Goal: Transaction & Acquisition: Purchase product/service

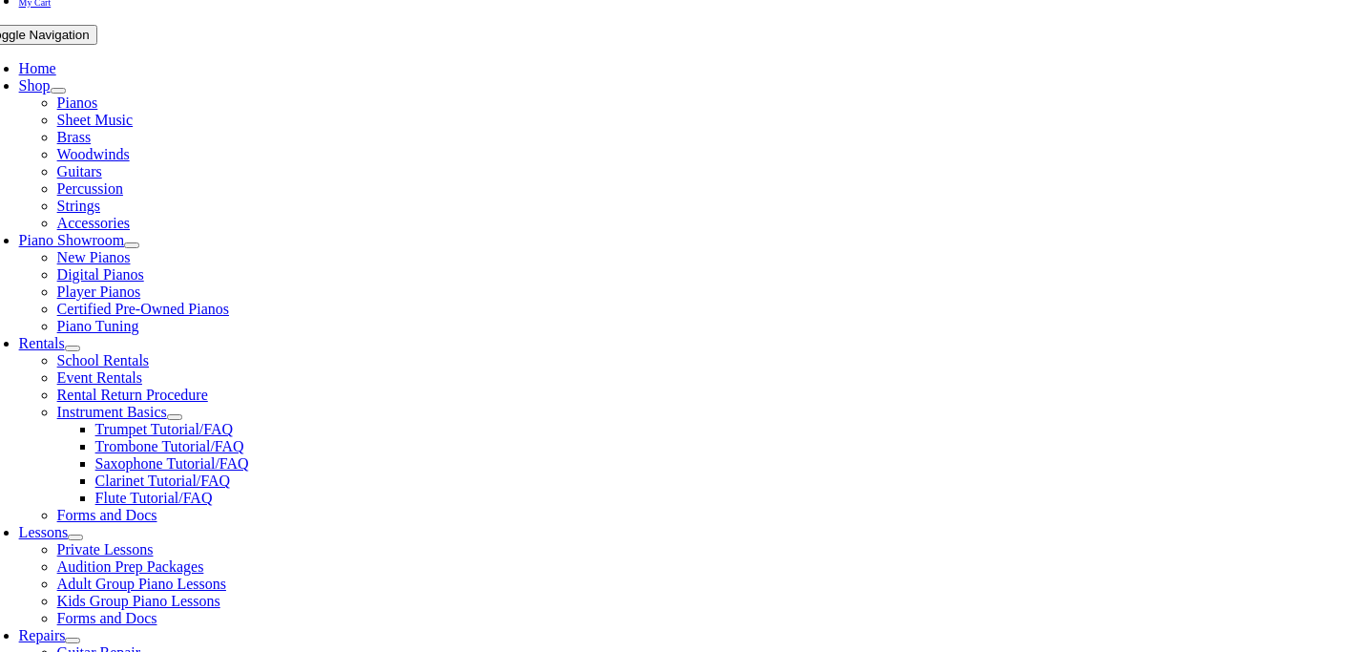
scroll to position [353, 0]
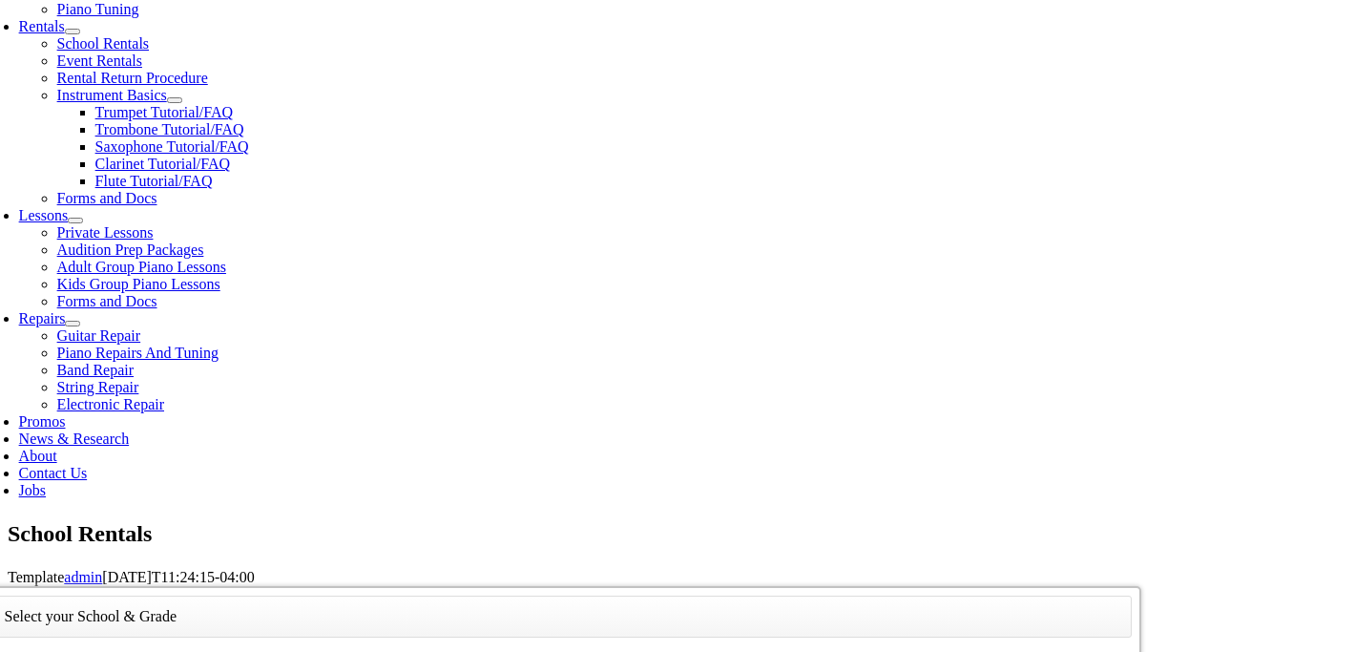
scroll to position [3249, 0]
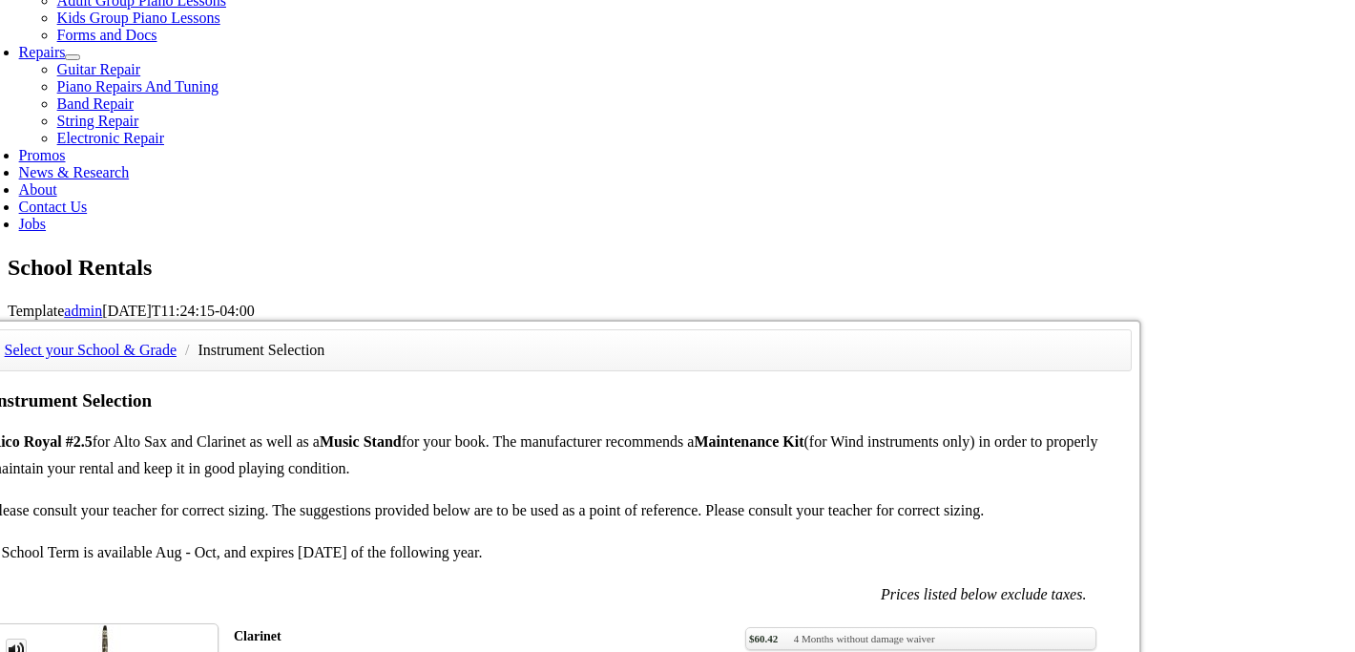
scroll to position [938, 0]
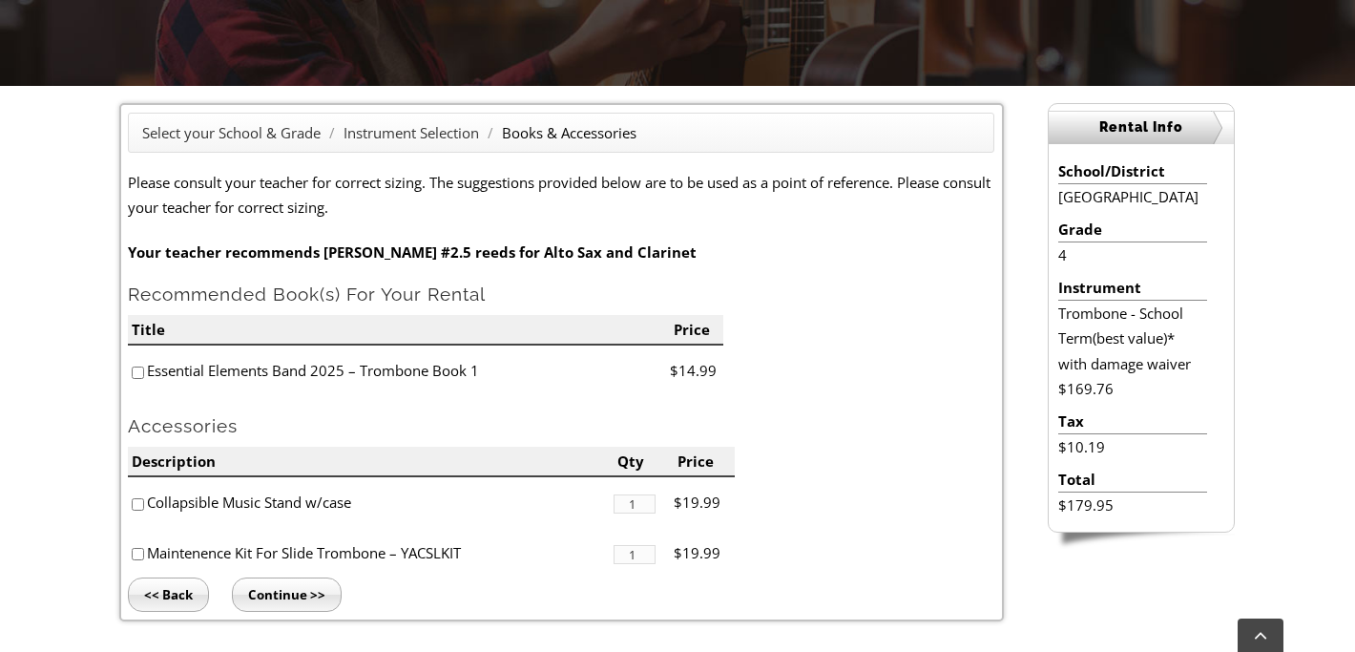
scroll to position [481, 0]
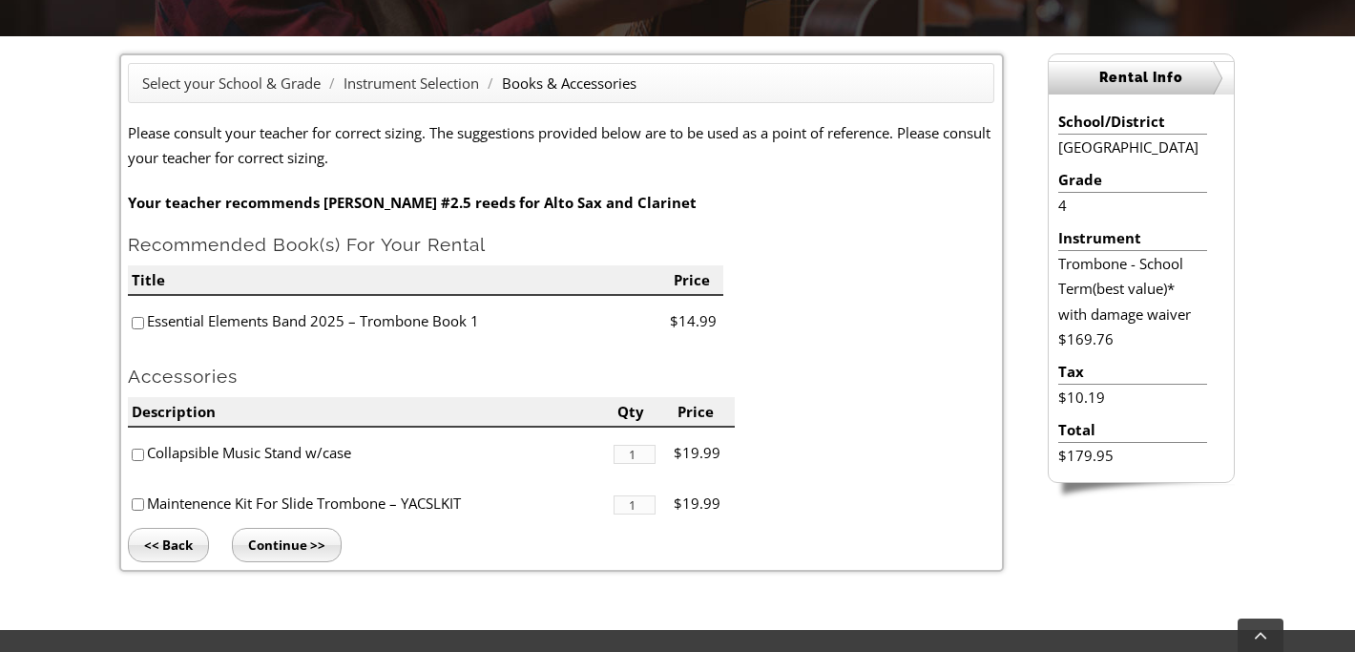
click at [137, 324] on input"] "checkbox" at bounding box center [138, 323] width 12 height 12
checkbox input"] "true"
click at [135, 453] on input"] "checkbox" at bounding box center [138, 454] width 12 height 12
checkbox input"] "true"
click at [135, 506] on input"] "checkbox" at bounding box center [138, 504] width 12 height 12
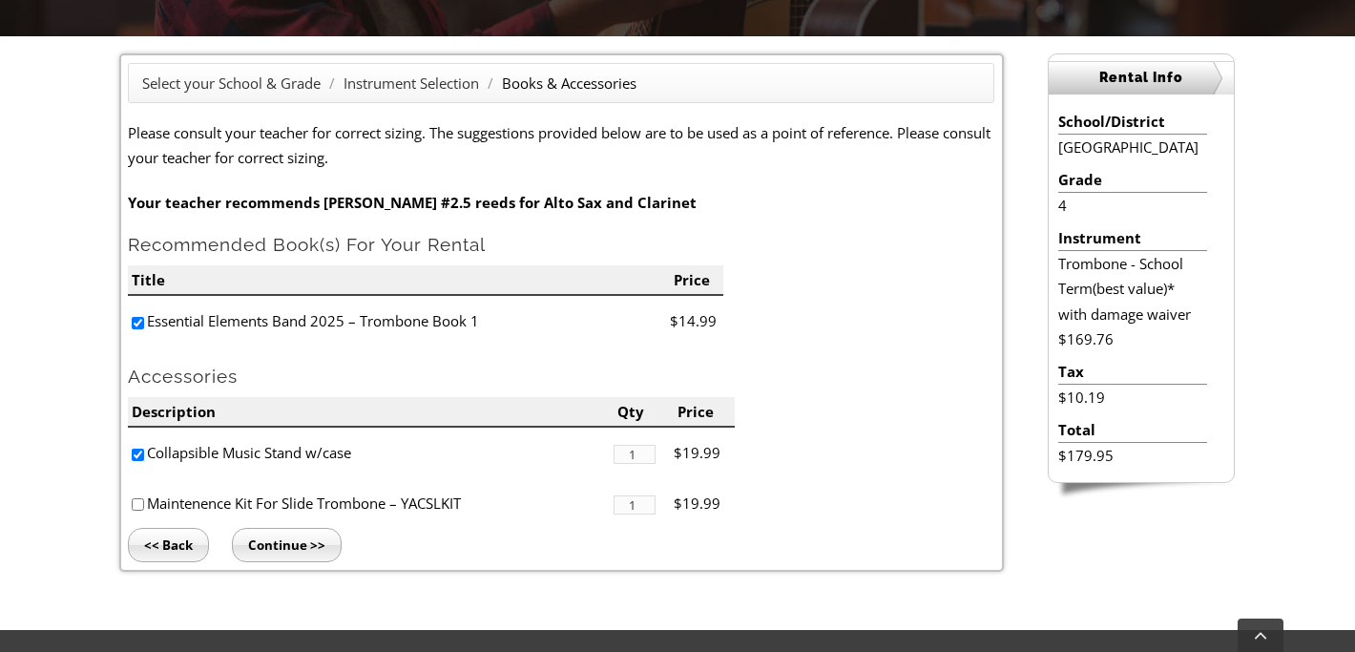
checkbox input"] "true"
click at [283, 540] on input "Continue >>" at bounding box center [287, 545] width 110 height 34
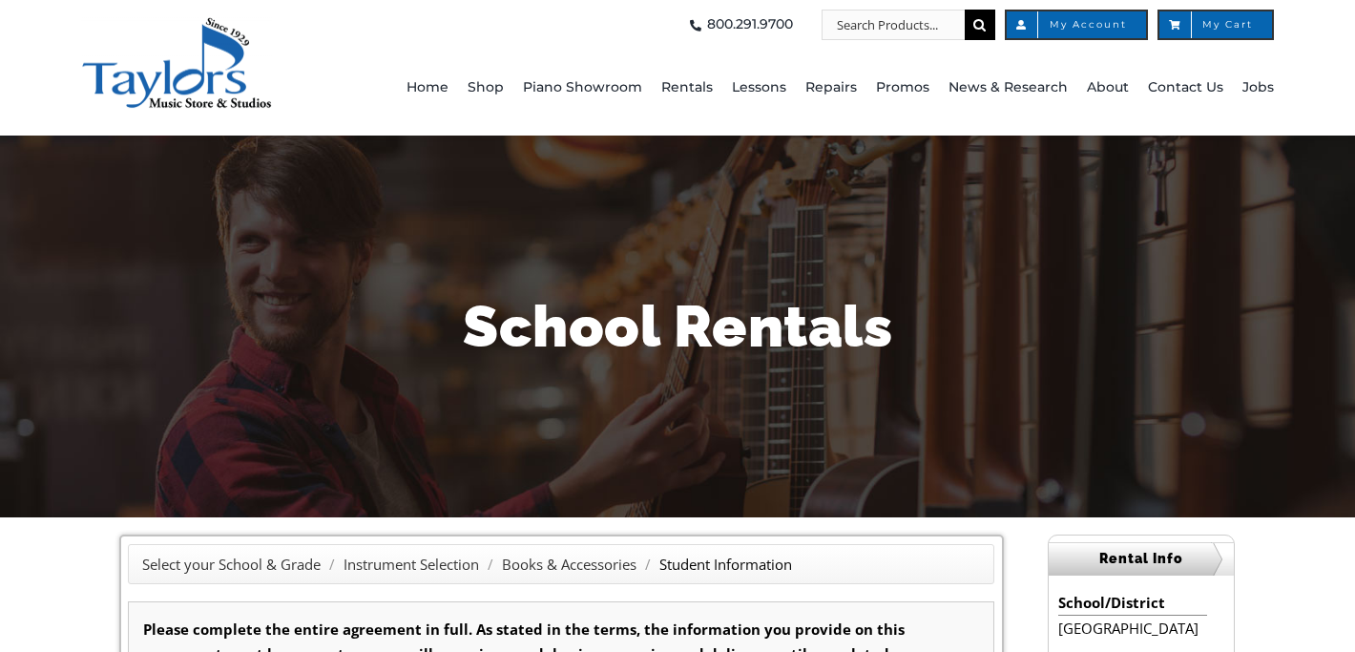
type input "1"
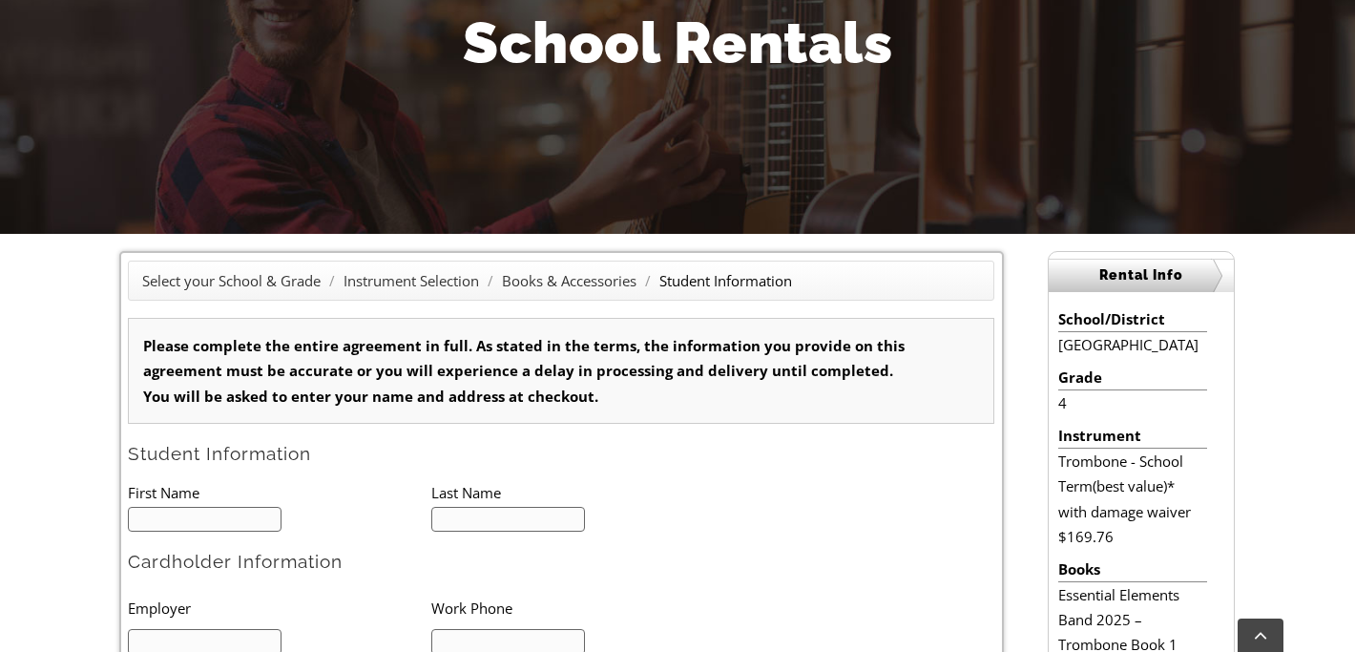
scroll to position [311, 0]
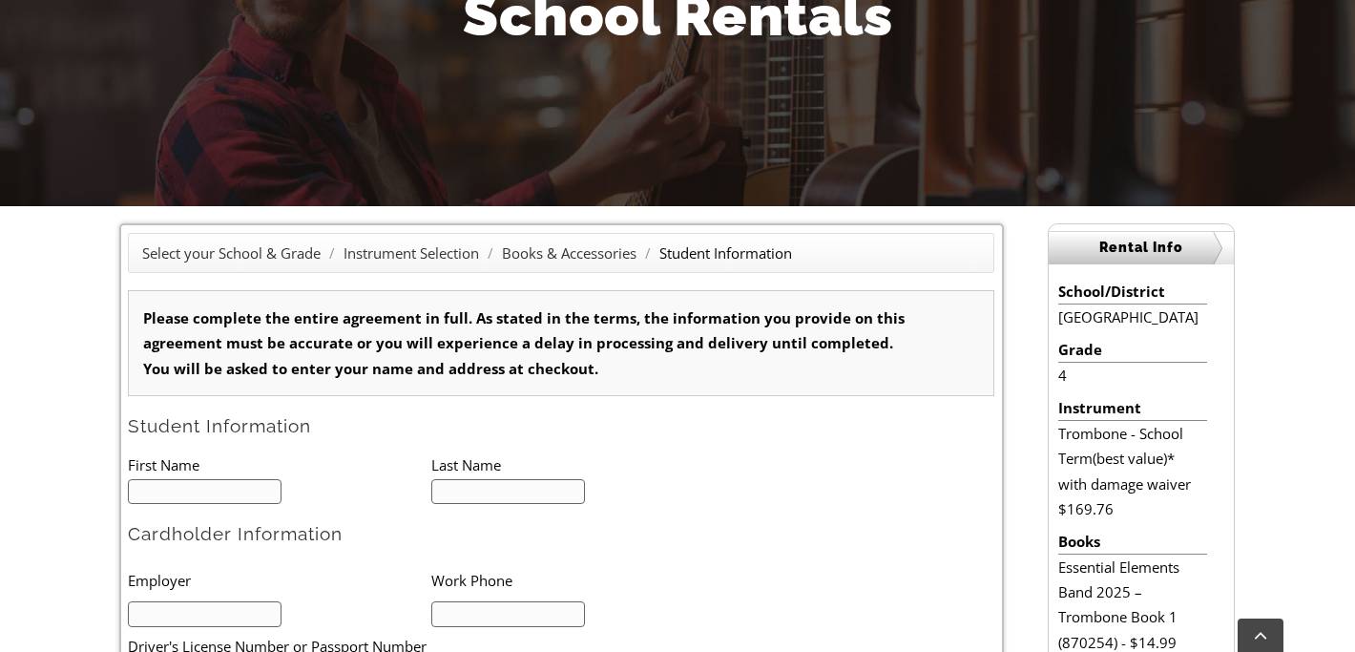
click at [246, 480] on input "text" at bounding box center [205, 492] width 154 height 26
type input "Kevin"
click at [504, 488] on input "text" at bounding box center [508, 492] width 154 height 26
type input "Ficarra"
type input "6103480839"
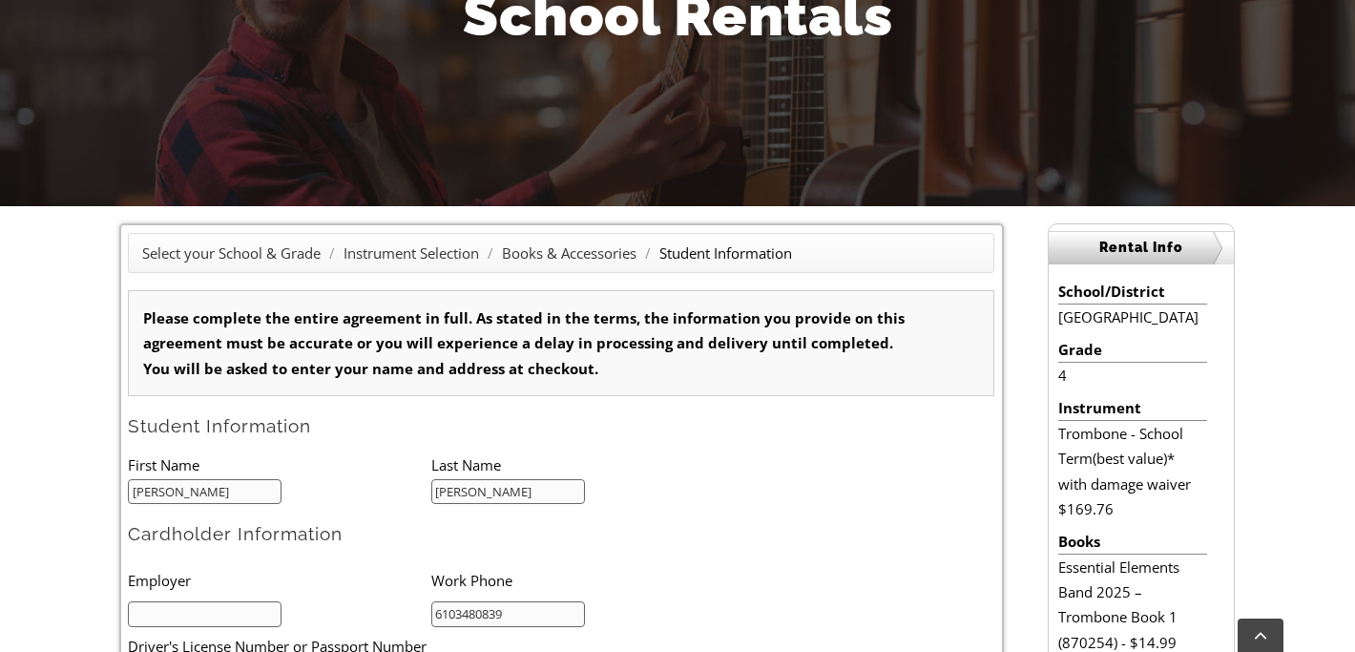
type input "Amy Ficarra"
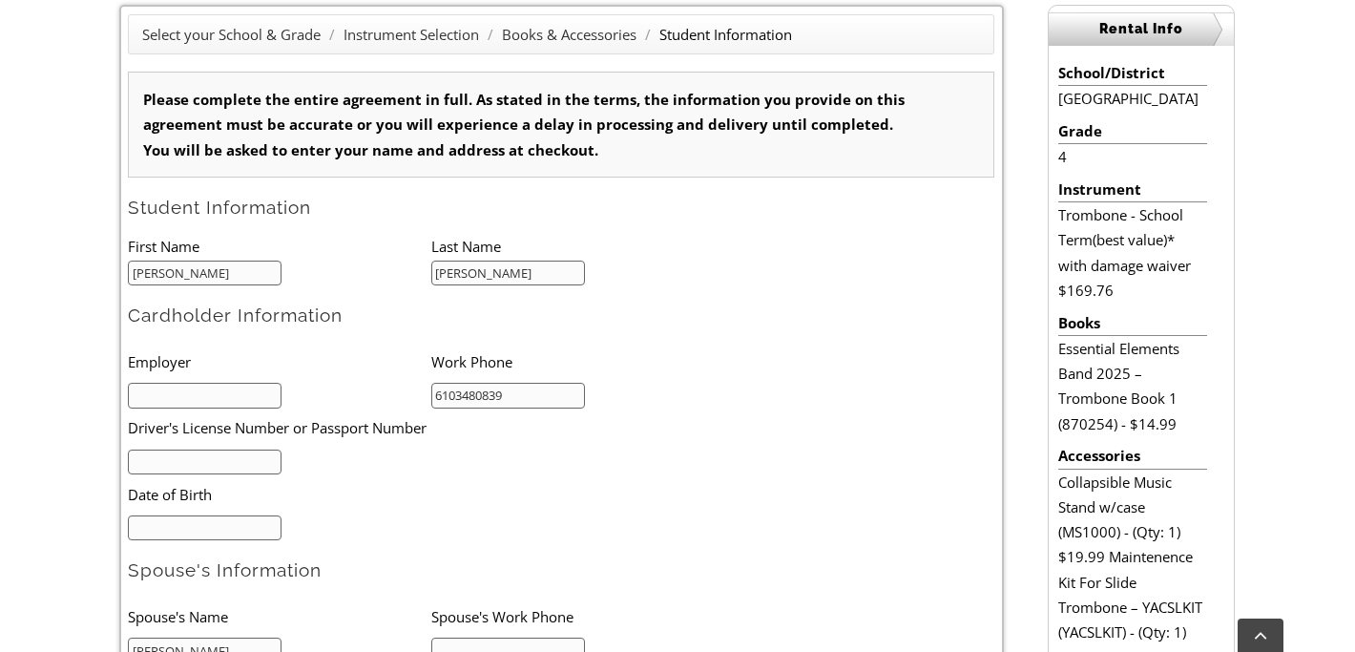
scroll to position [531, 0]
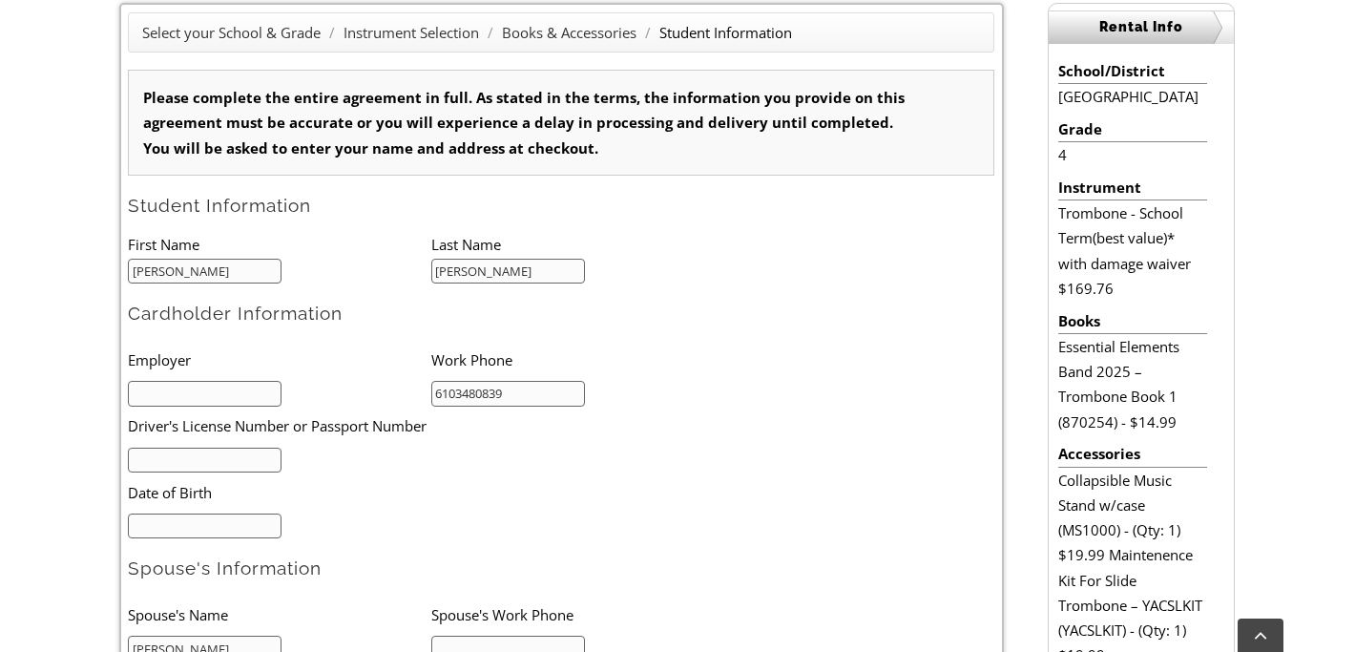
click at [236, 392] on input "text" at bounding box center [205, 394] width 154 height 26
type input "Ridley School District"
click at [236, 451] on input "text" at bounding box center [205, 460] width 154 height 26
type input "24223611"
click at [270, 529] on input "mm/dd/yyyy" at bounding box center [205, 526] width 154 height 26
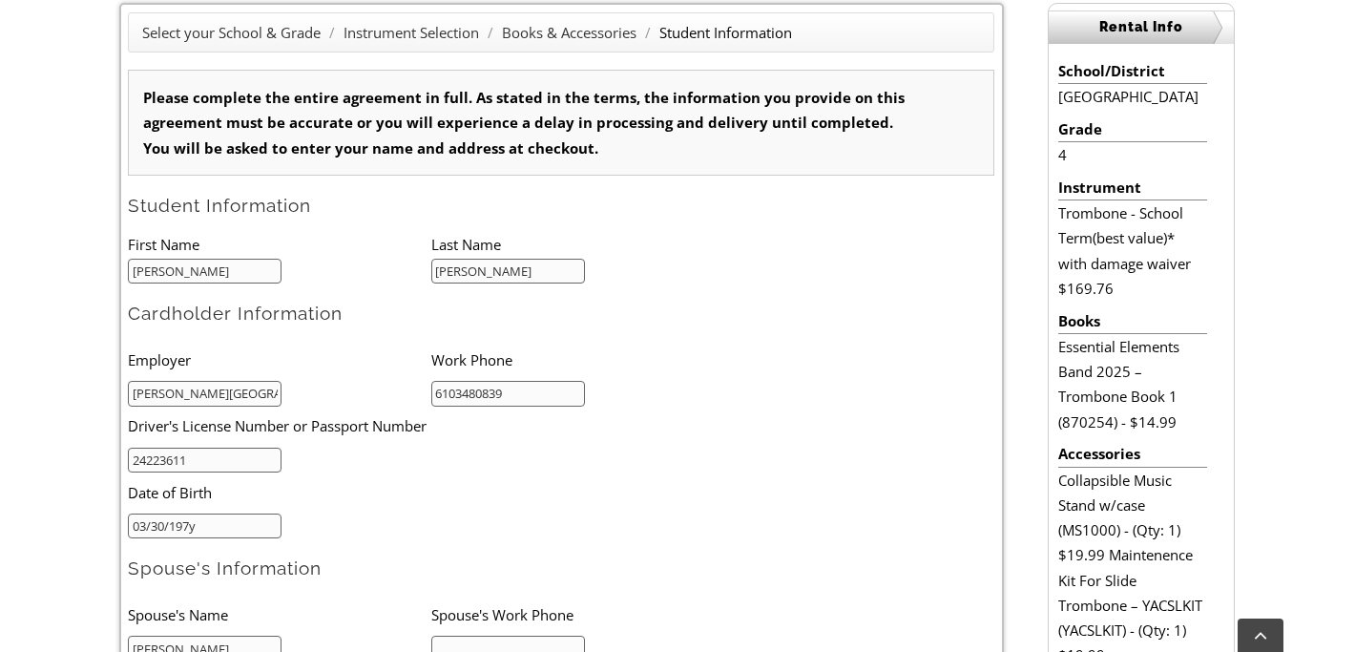
type input "03/30/1977"
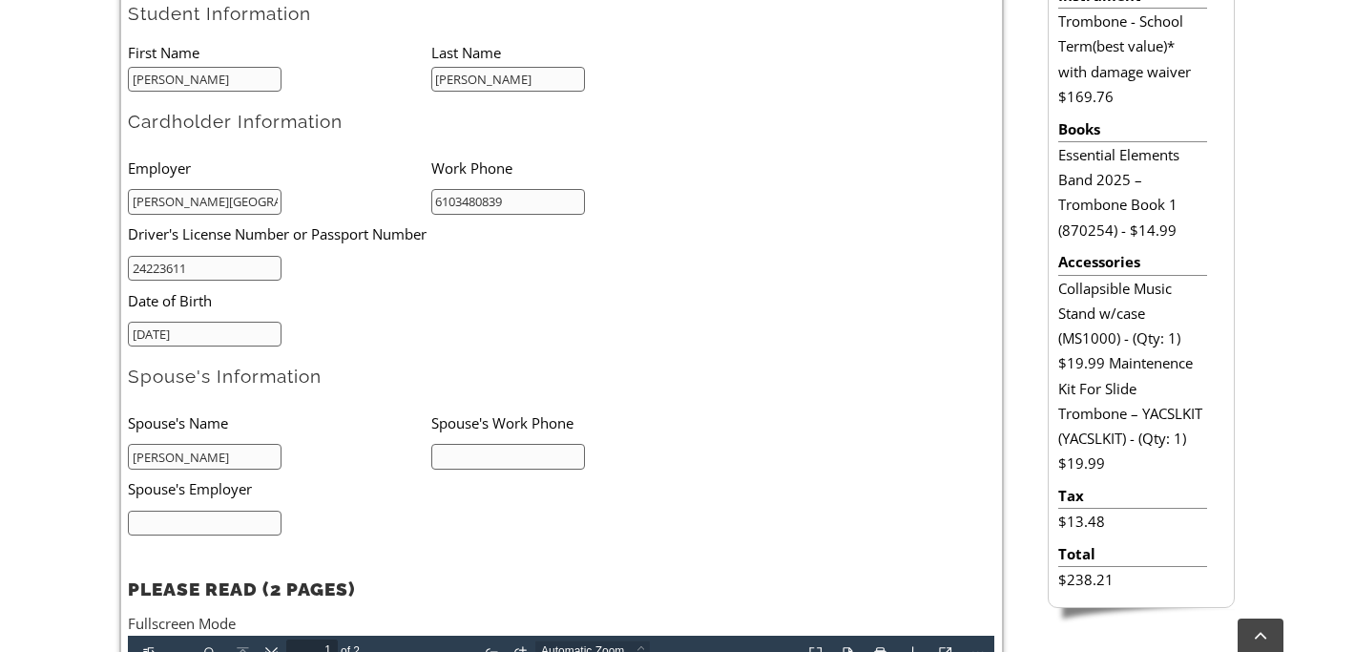
scroll to position [732, 0]
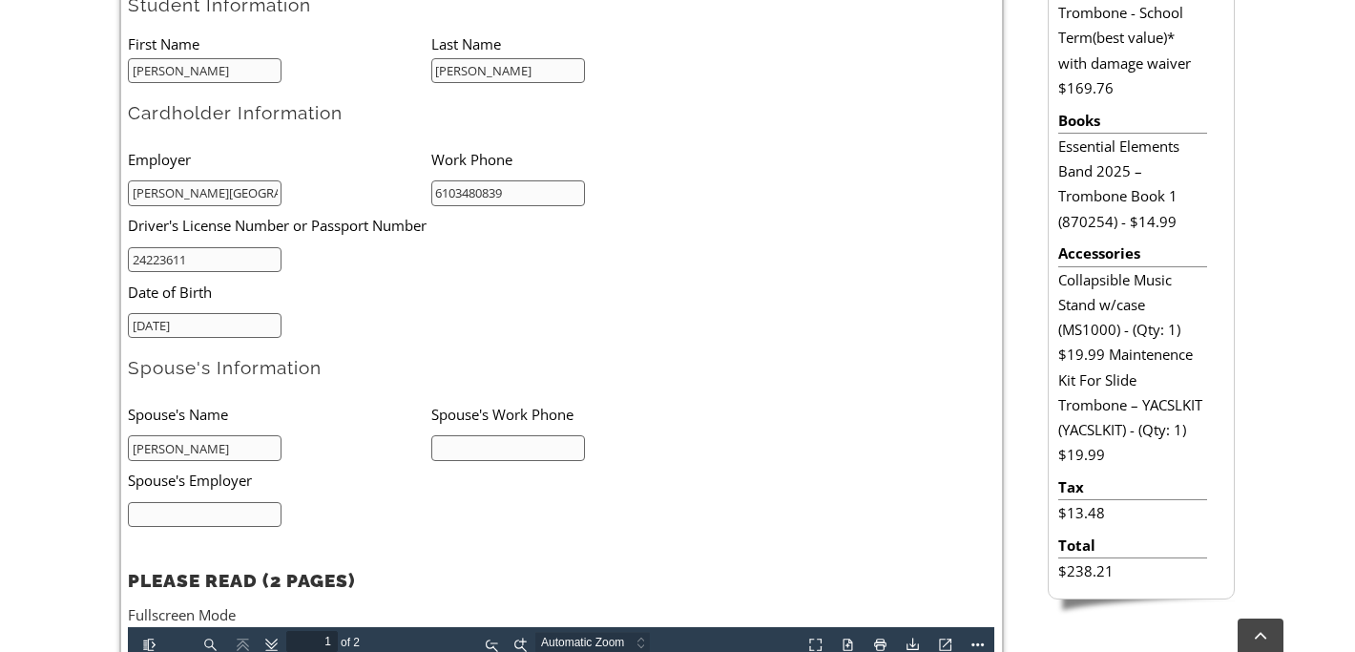
click at [251, 448] on input "Amy Ficarra" at bounding box center [205, 448] width 154 height 26
click at [156, 451] on input "Amy Ficarra" at bounding box center [205, 448] width 154 height 26
type input "Justin Ficarra"
click at [485, 448] on input "text" at bounding box center [508, 448] width 154 height 26
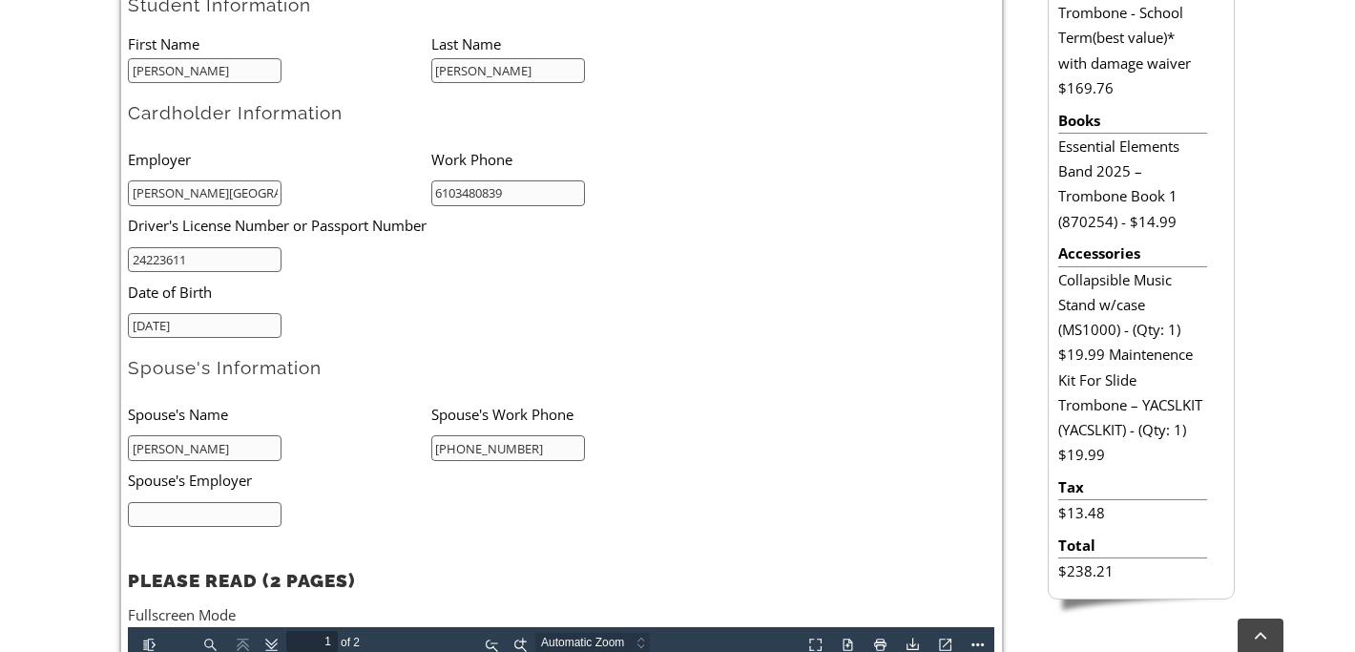
type input "215-805-6180"
click at [252, 515] on input "text" at bounding box center [205, 515] width 154 height 26
type input "Applied Bank"
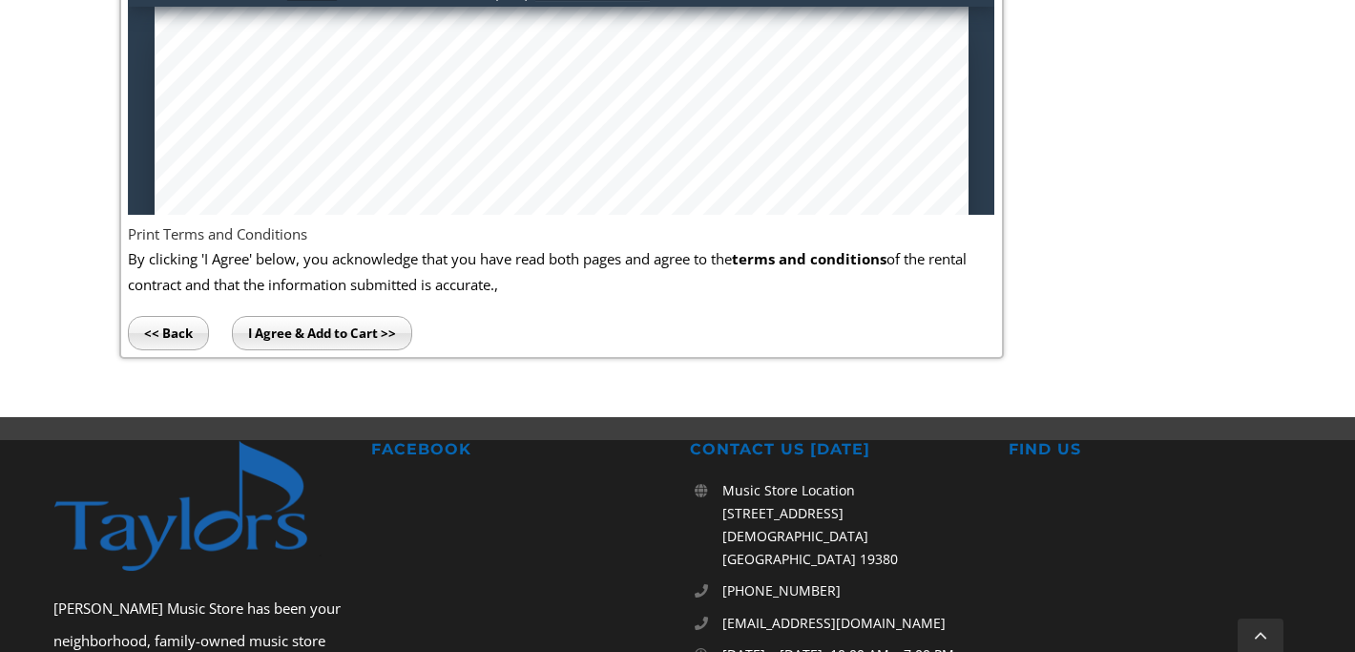
scroll to position [1384, 0]
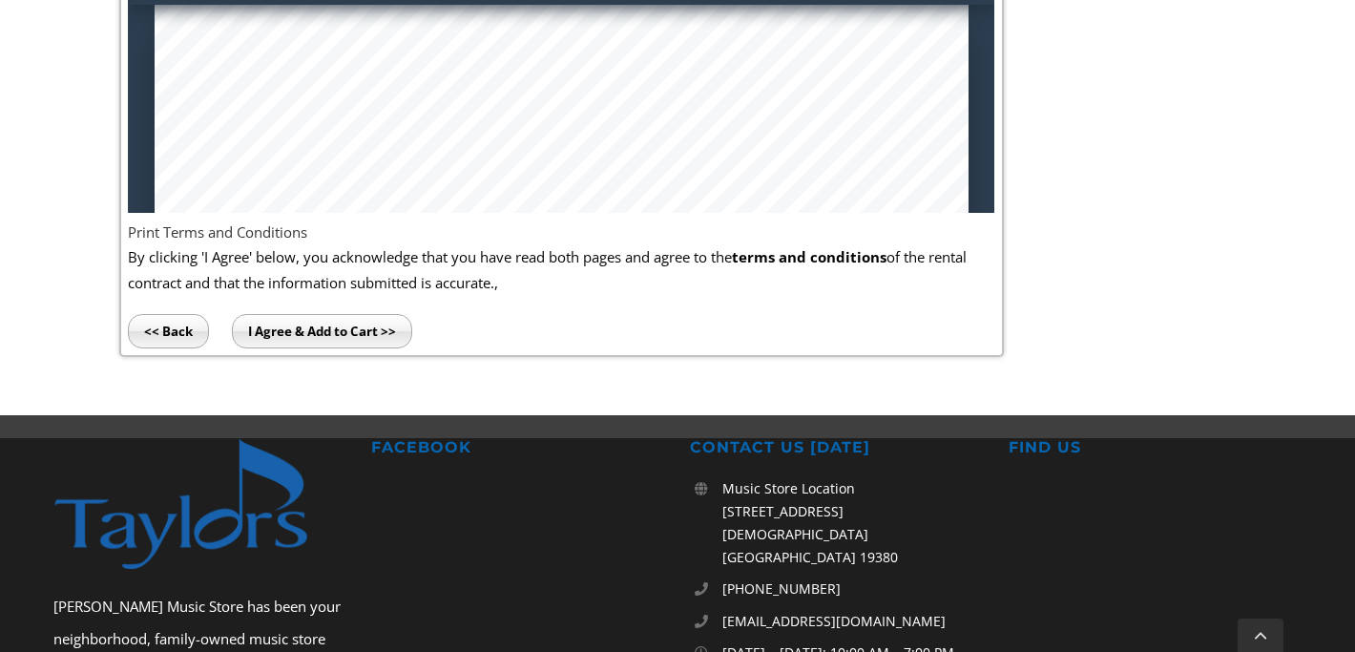
click at [317, 336] on input "I Agree & Add to Cart >>" at bounding box center [322, 331] width 180 height 34
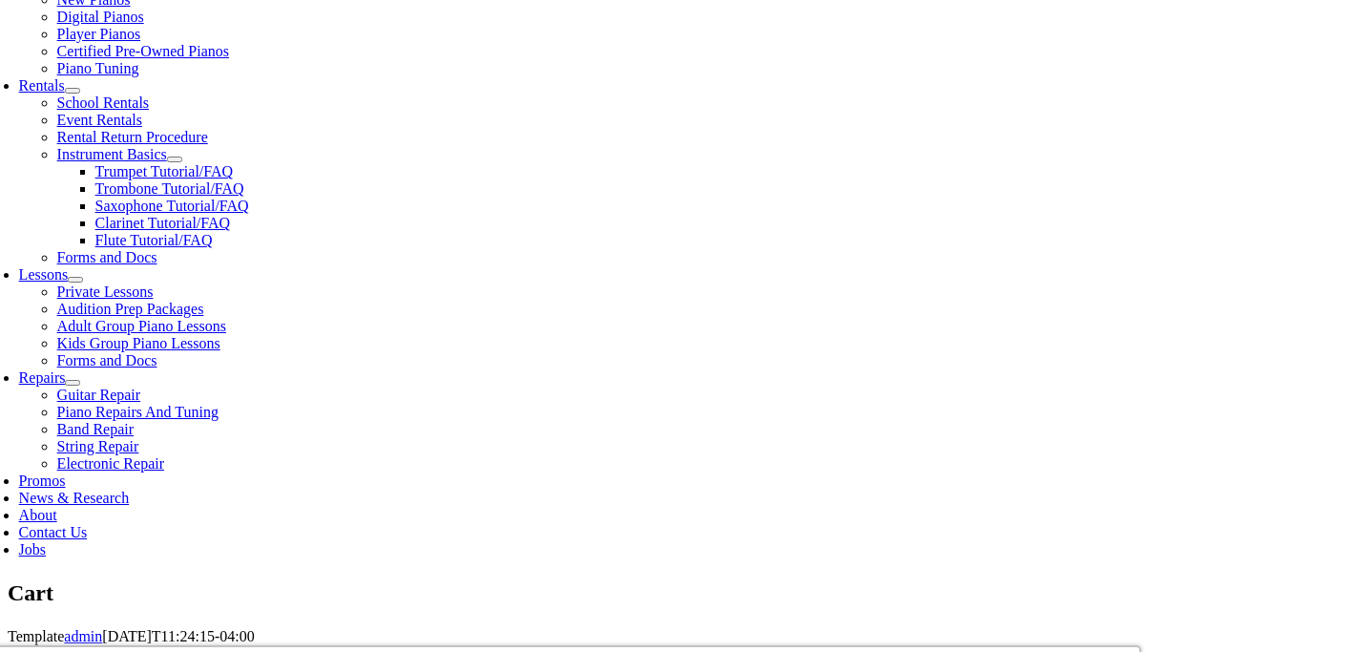
scroll to position [614, 0]
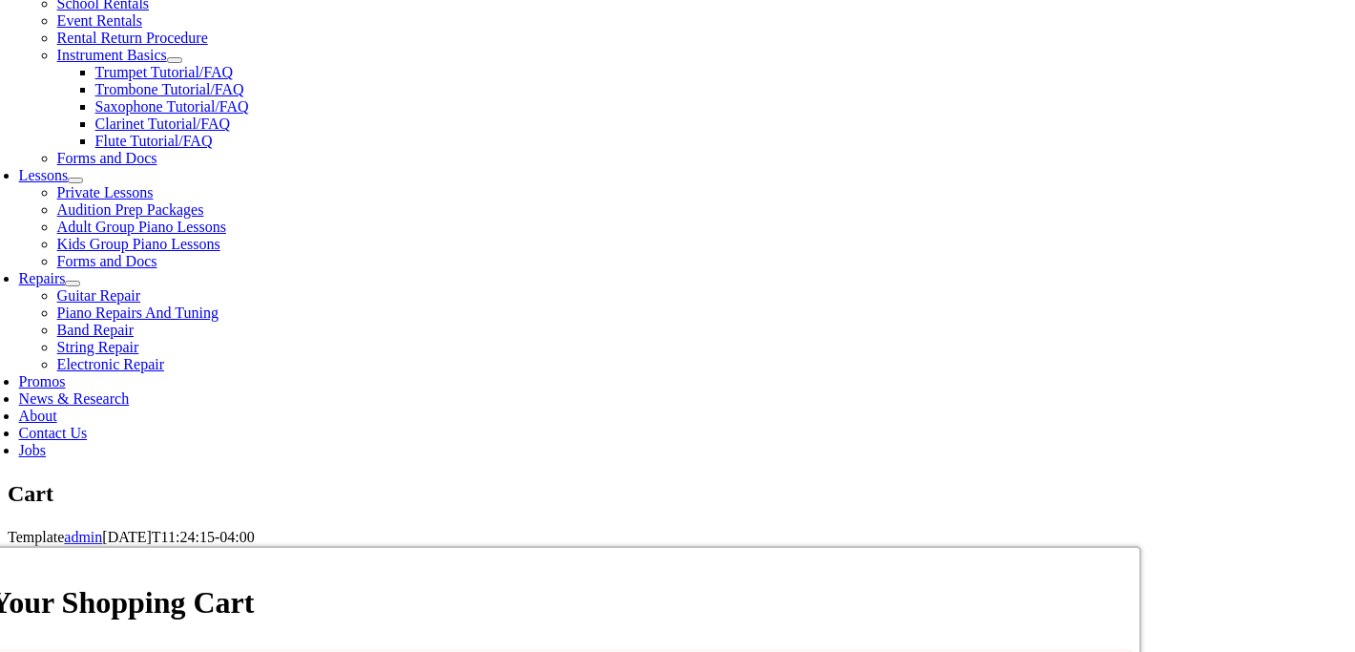
scroll to position [712, 0]
select select "PA"
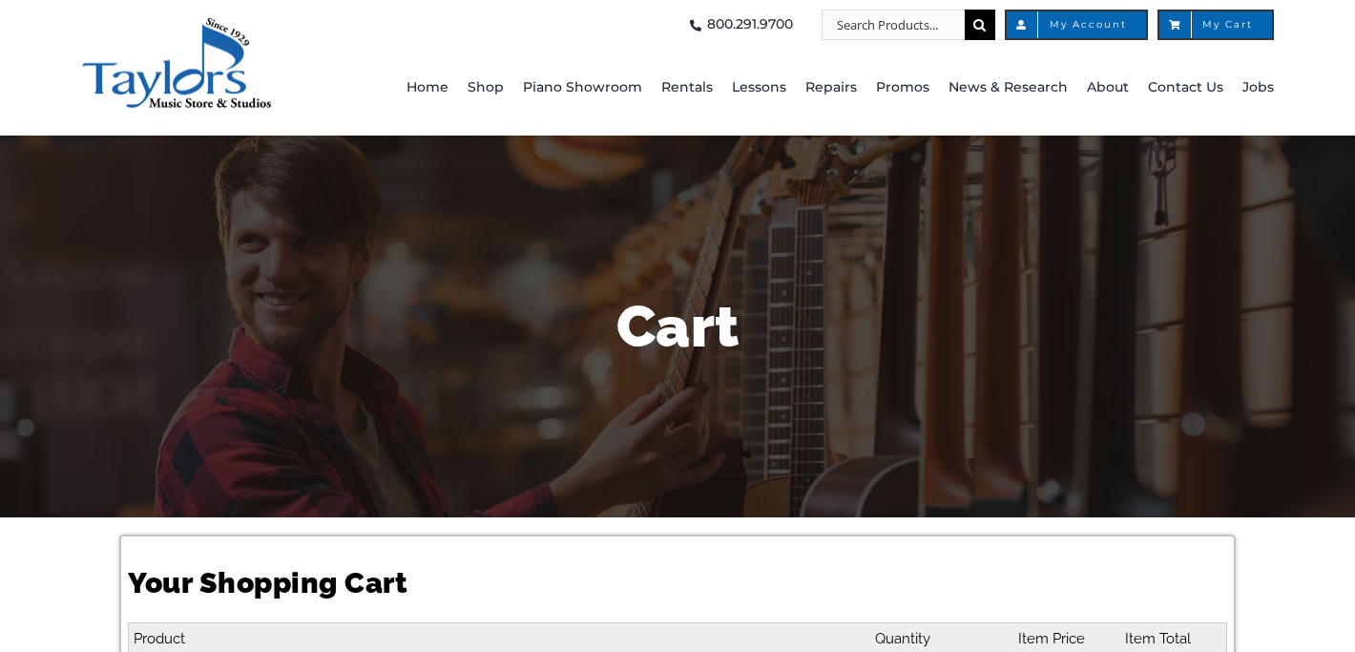
select select "PA"
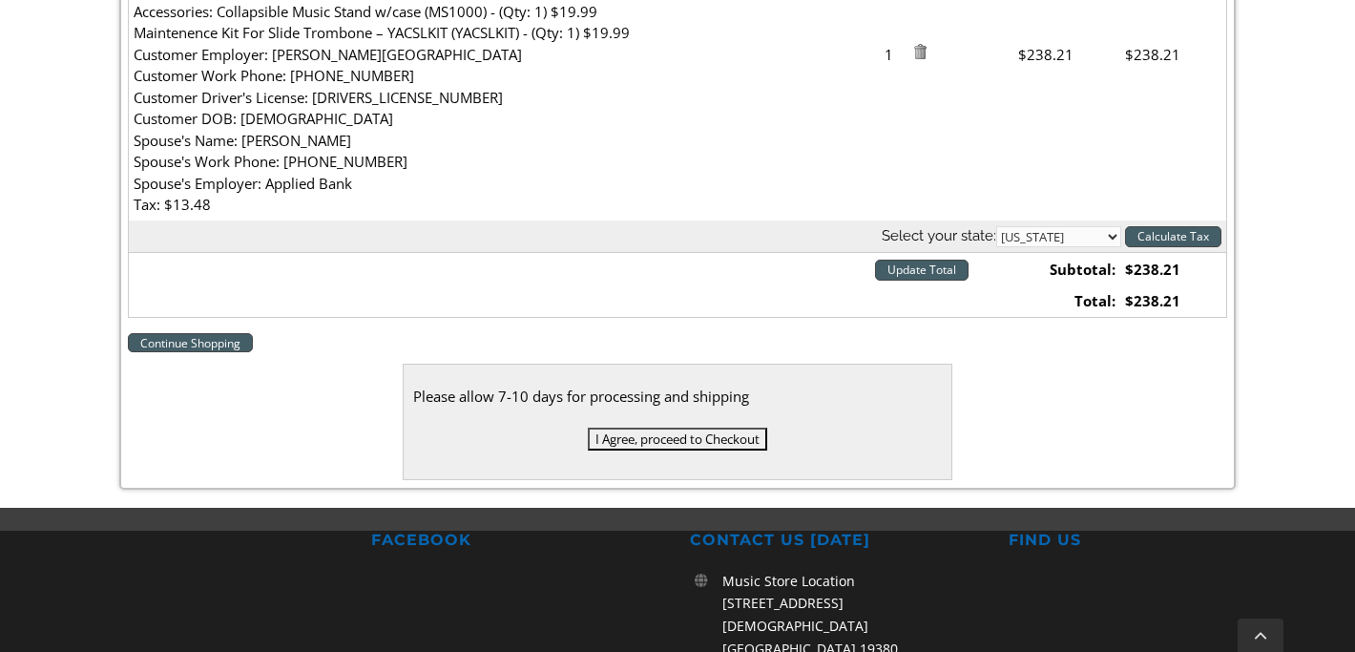
scroll to position [702, 0]
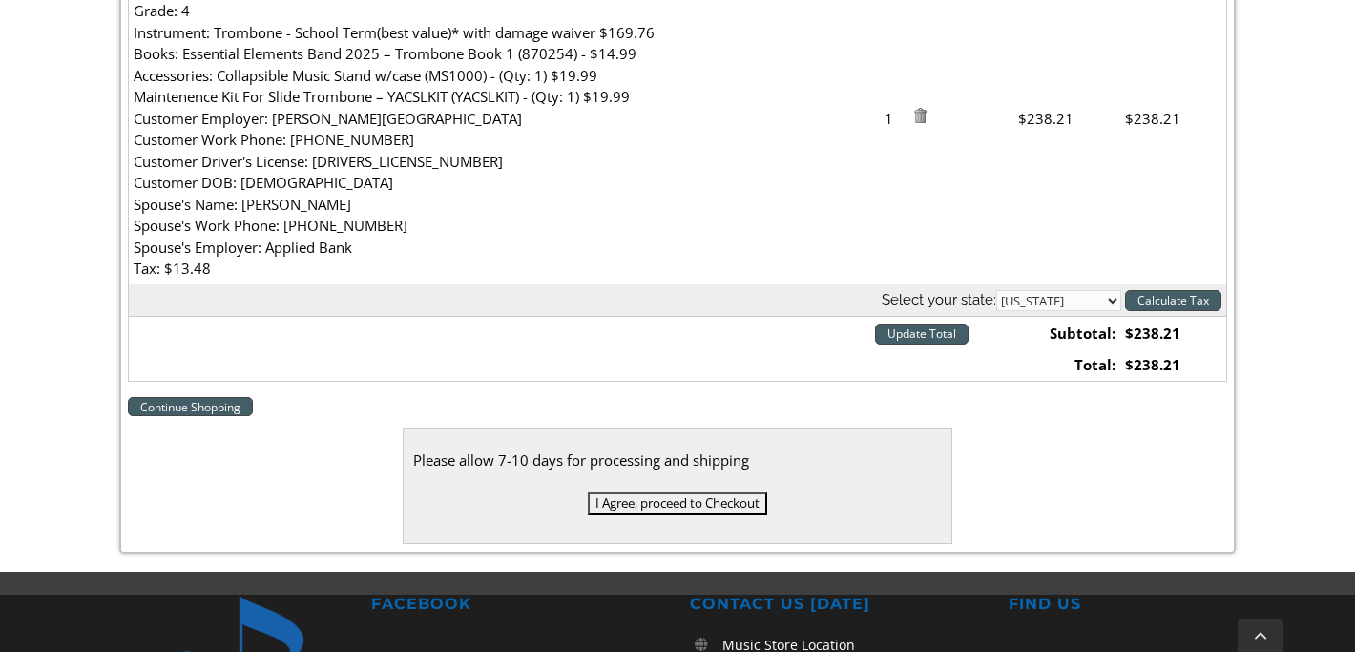
click at [737, 499] on input "I Agree, proceed to Checkout" at bounding box center [677, 502] width 179 height 23
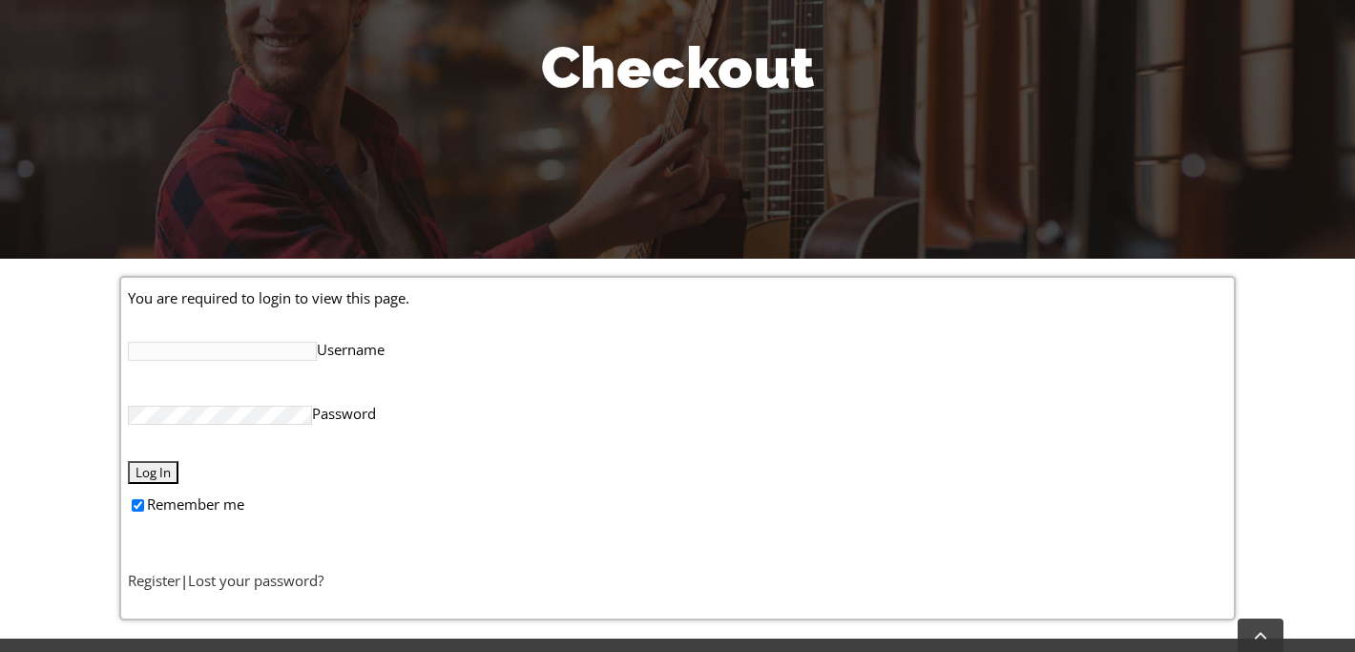
scroll to position [269, 0]
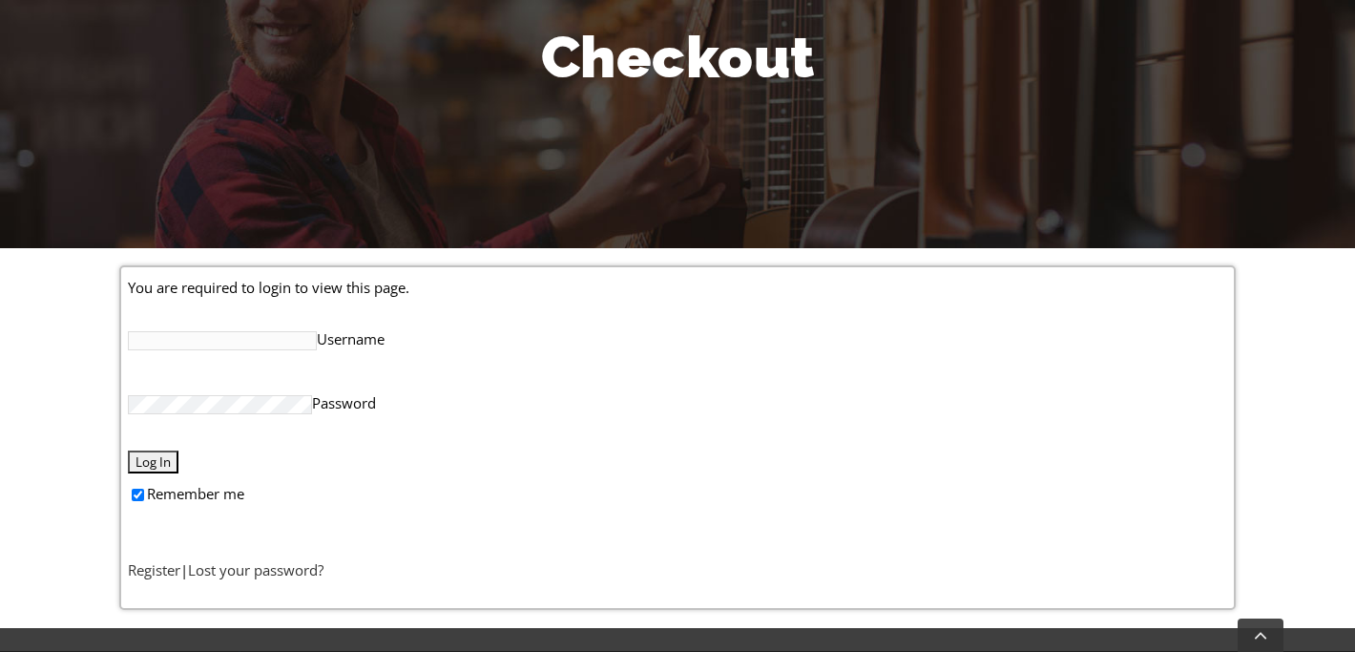
type input "[EMAIL_ADDRESS][DOMAIN_NAME]"
click at [161, 457] on input "Log In" at bounding box center [153, 461] width 51 height 23
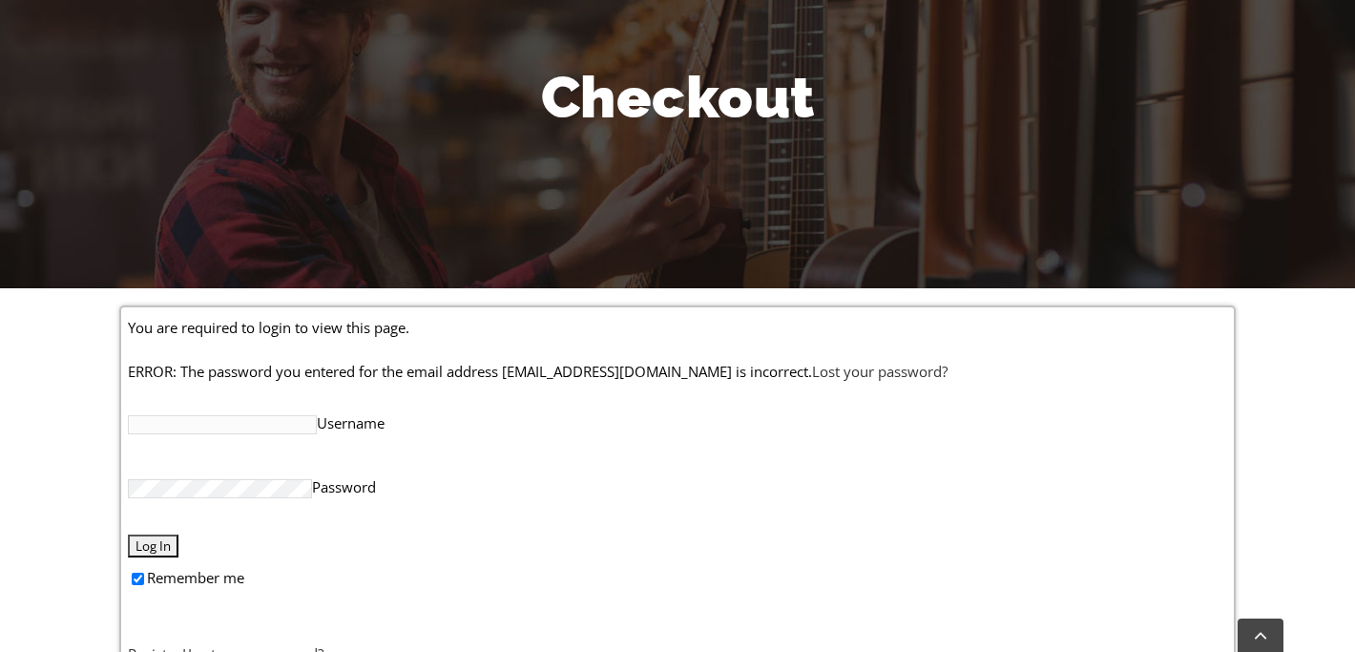
scroll to position [354, 0]
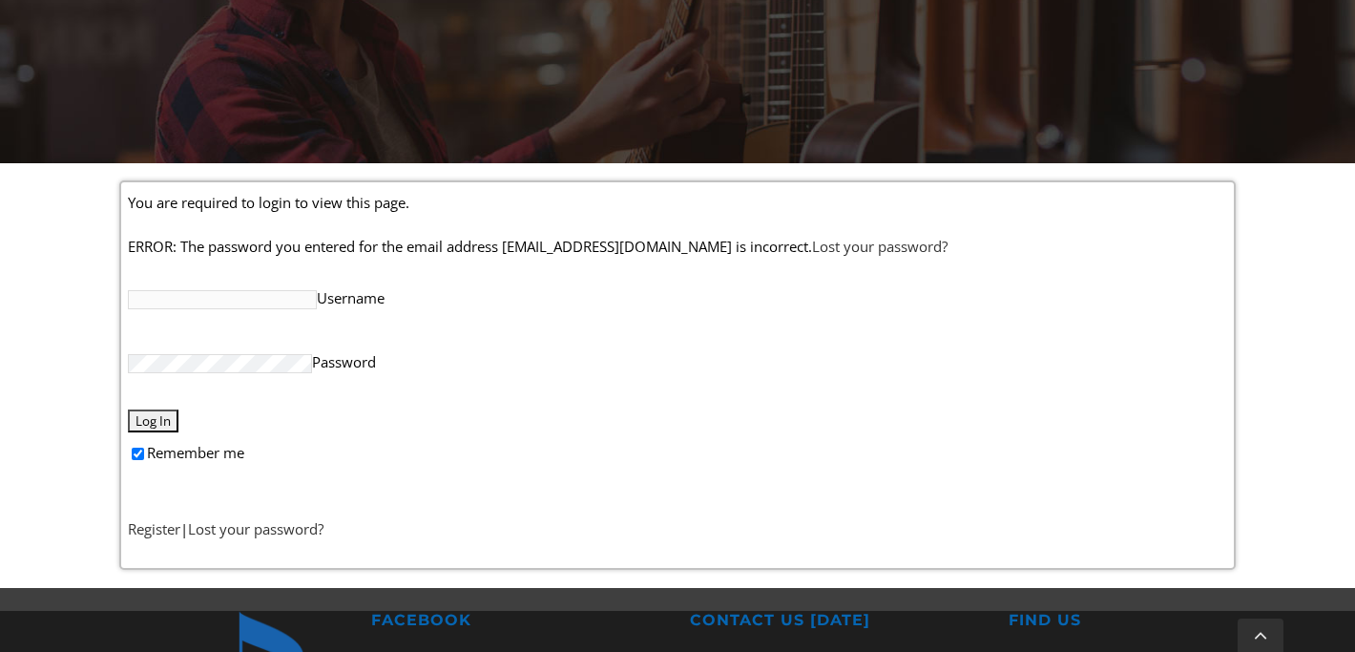
type input "[EMAIL_ADDRESS][DOMAIN_NAME]"
click at [156, 420] on input "Log In" at bounding box center [153, 420] width 51 height 23
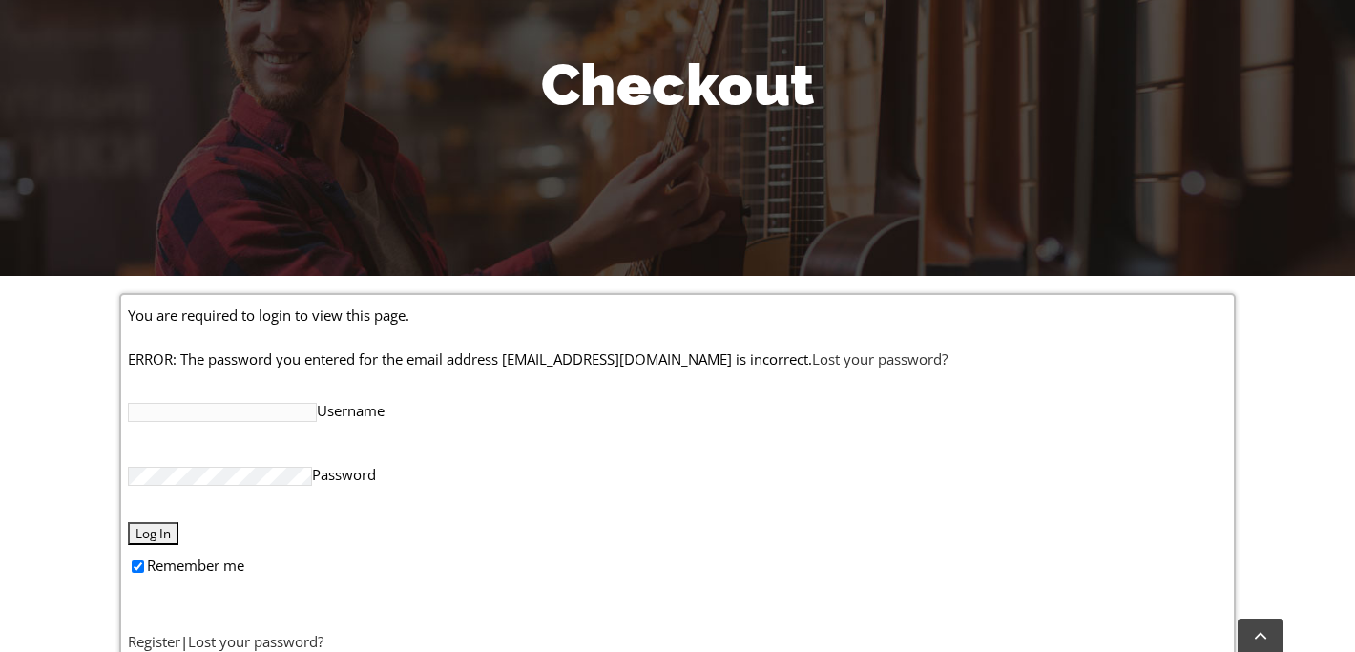
scroll to position [242, 0]
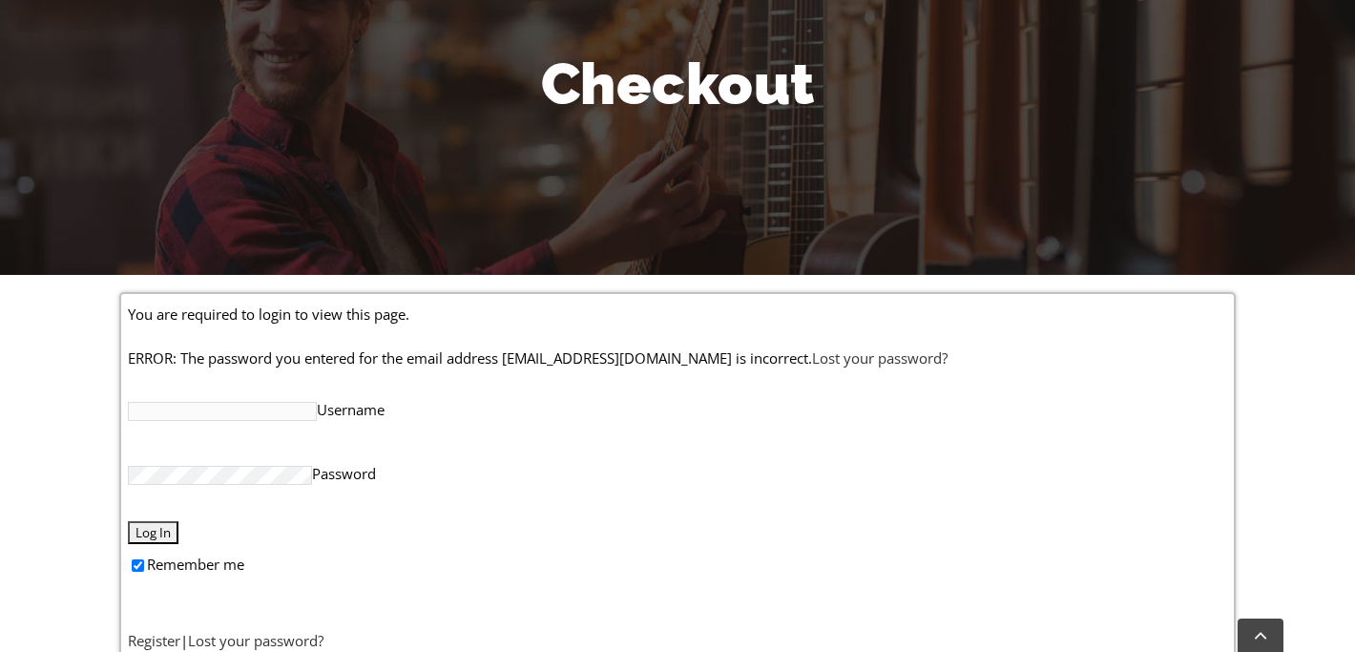
type input "amyficarra@gmail.com"
click at [165, 532] on input "Log In" at bounding box center [153, 532] width 51 height 23
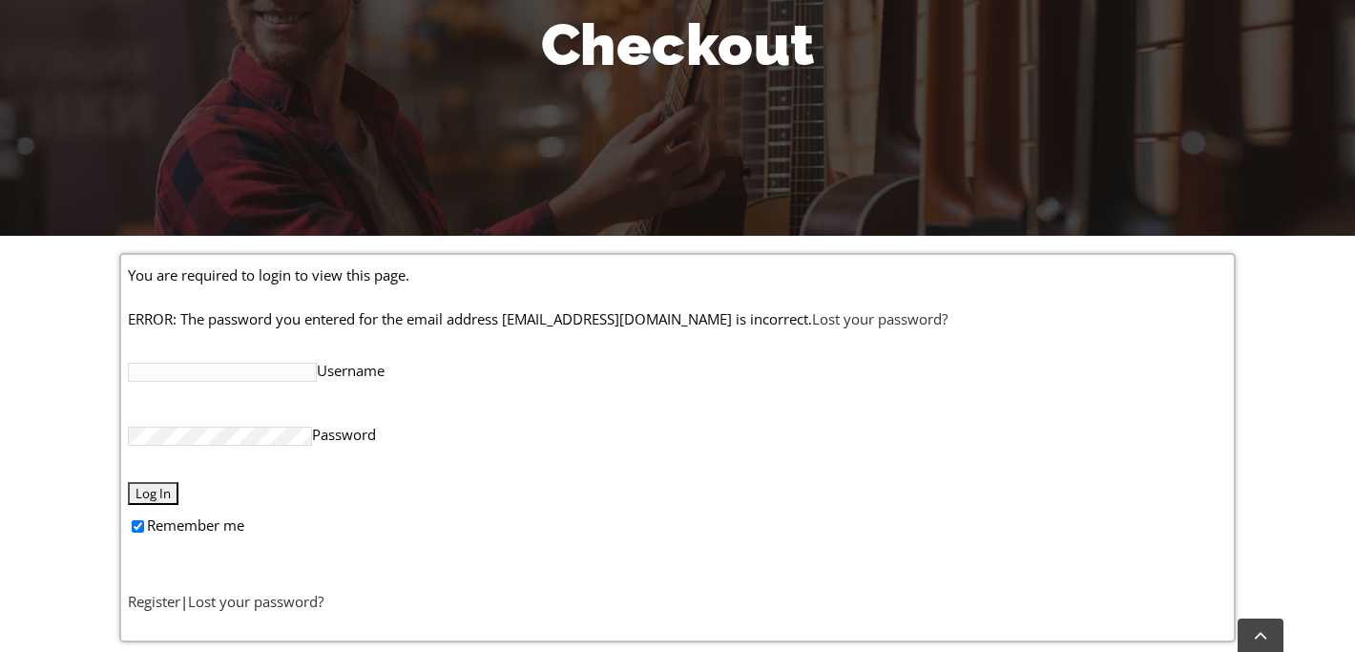
scroll to position [314, 0]
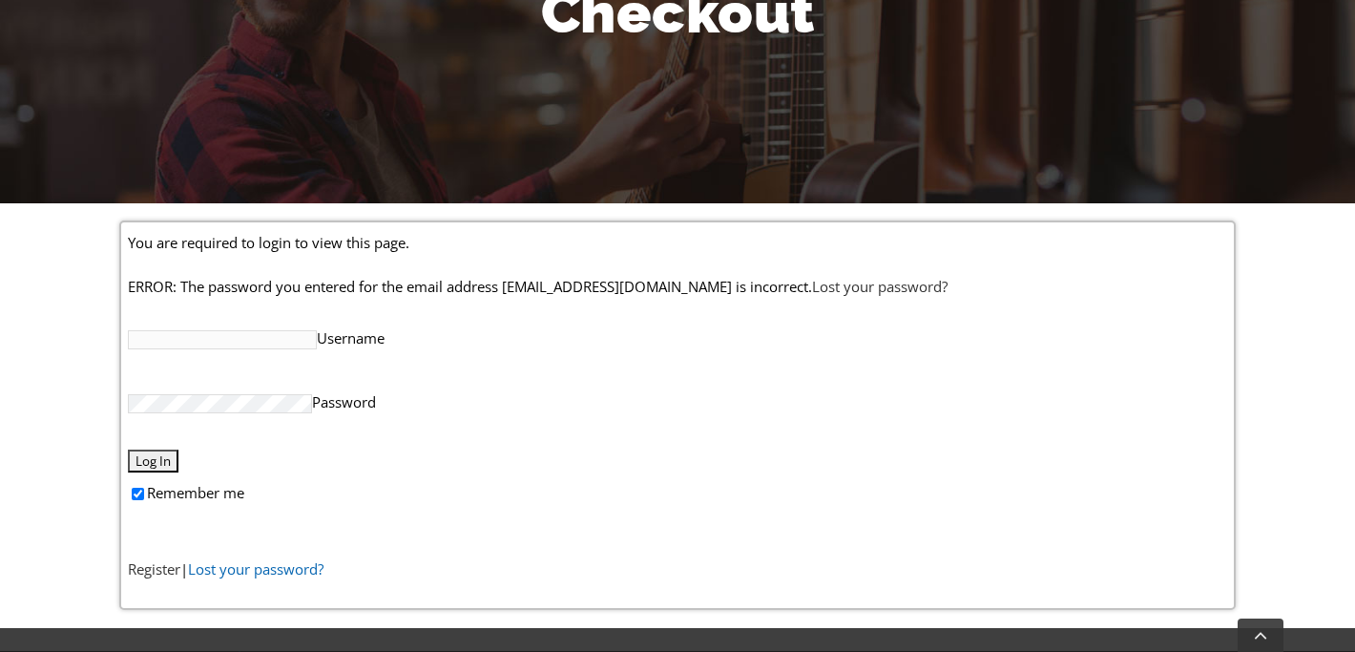
type input "[EMAIL_ADDRESS][DOMAIN_NAME]"
click at [260, 571] on link "Lost your password?" at bounding box center [255, 568] width 135 height 19
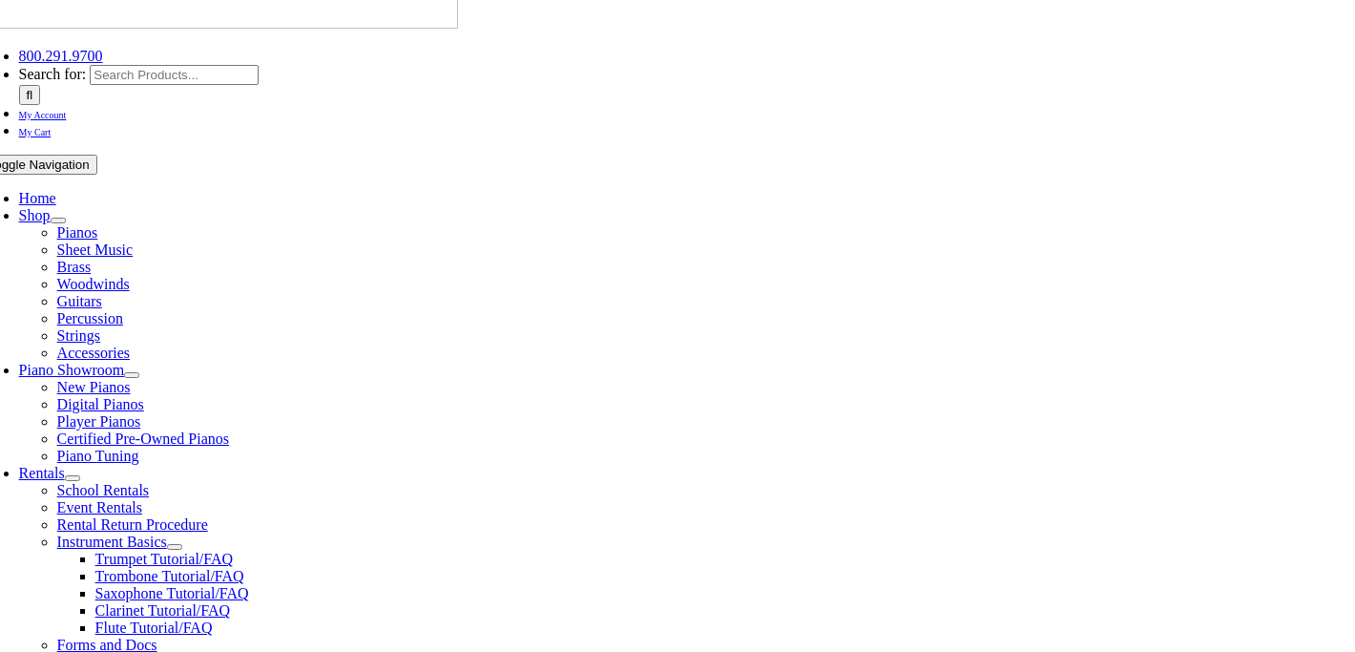
scroll to position [227, 0]
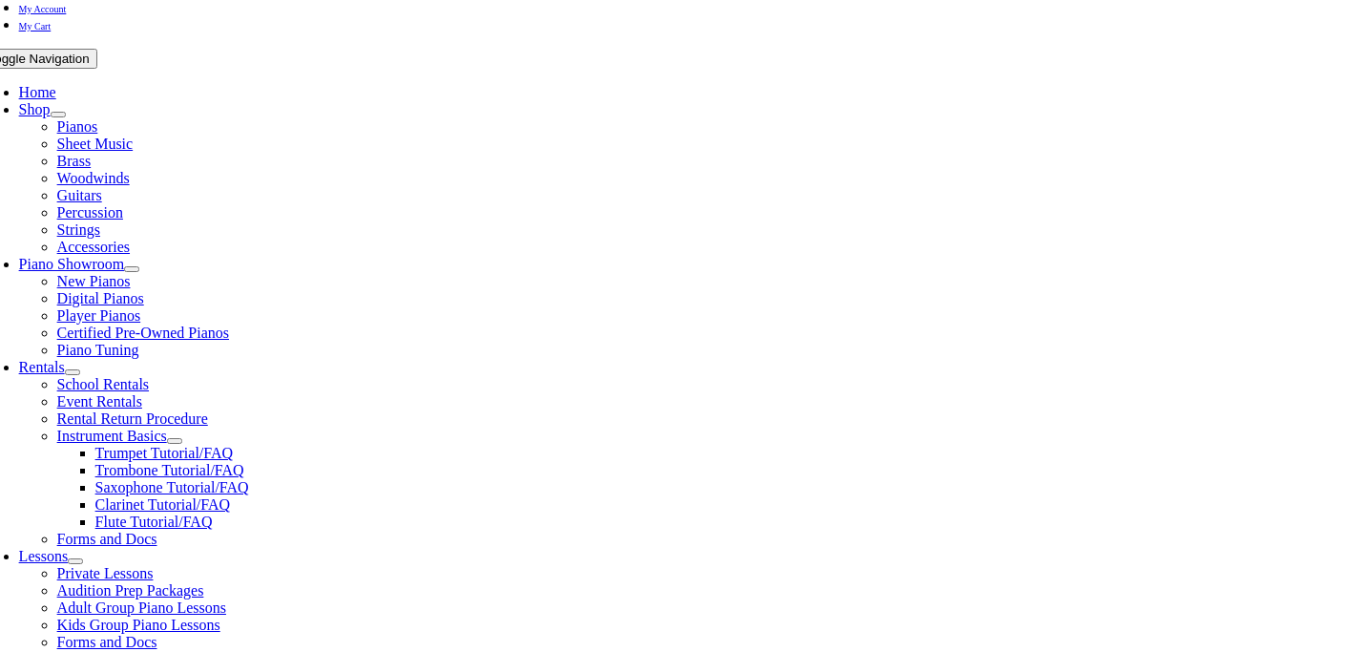
scroll to position [356, 0]
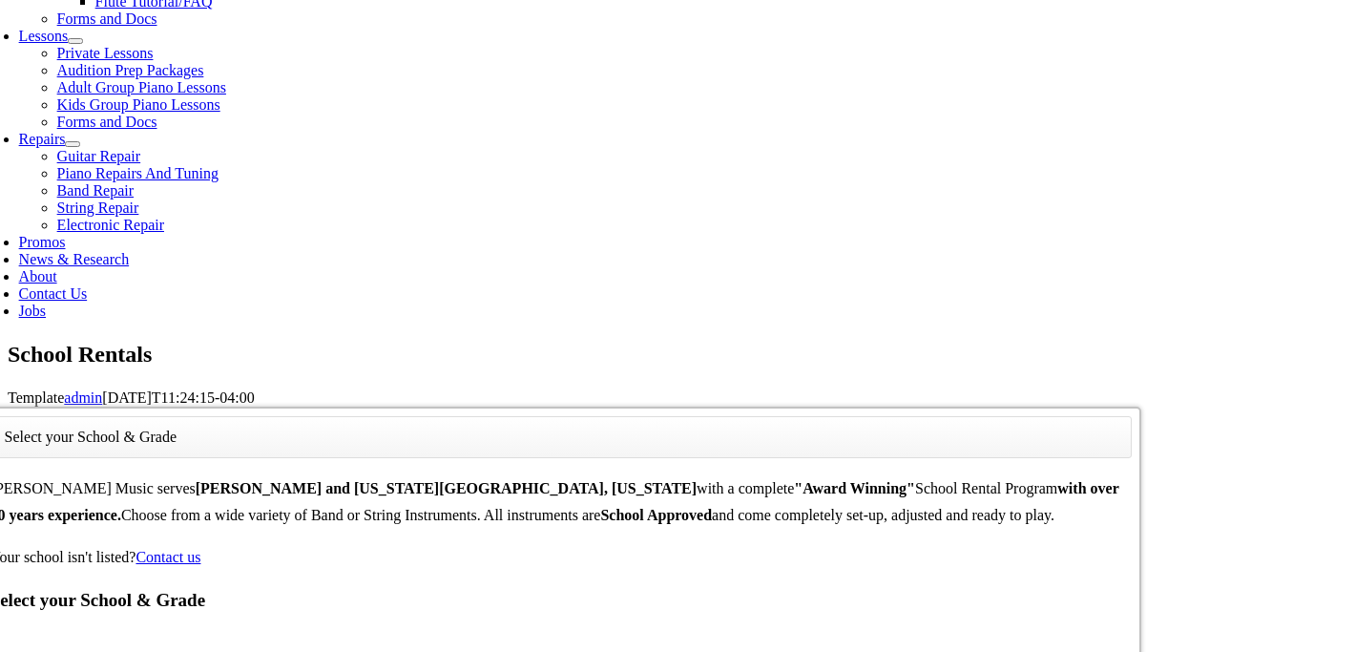
scroll to position [915, 0]
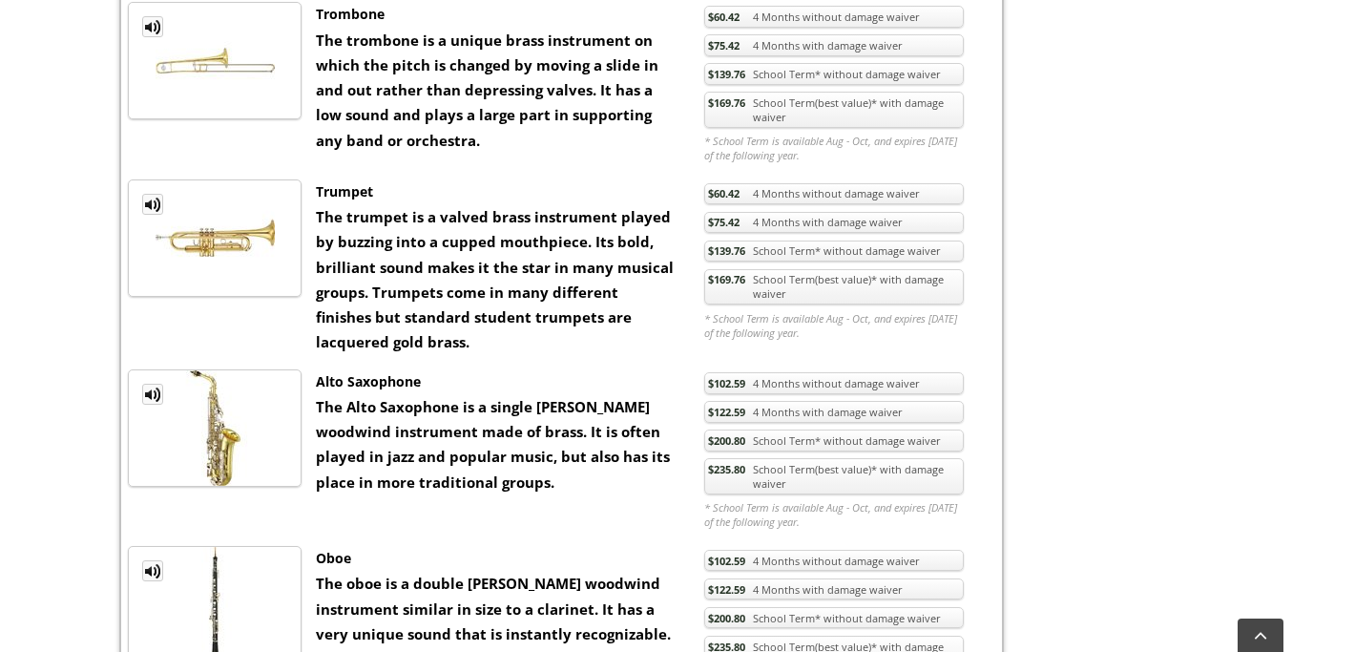
scroll to position [1351, 0]
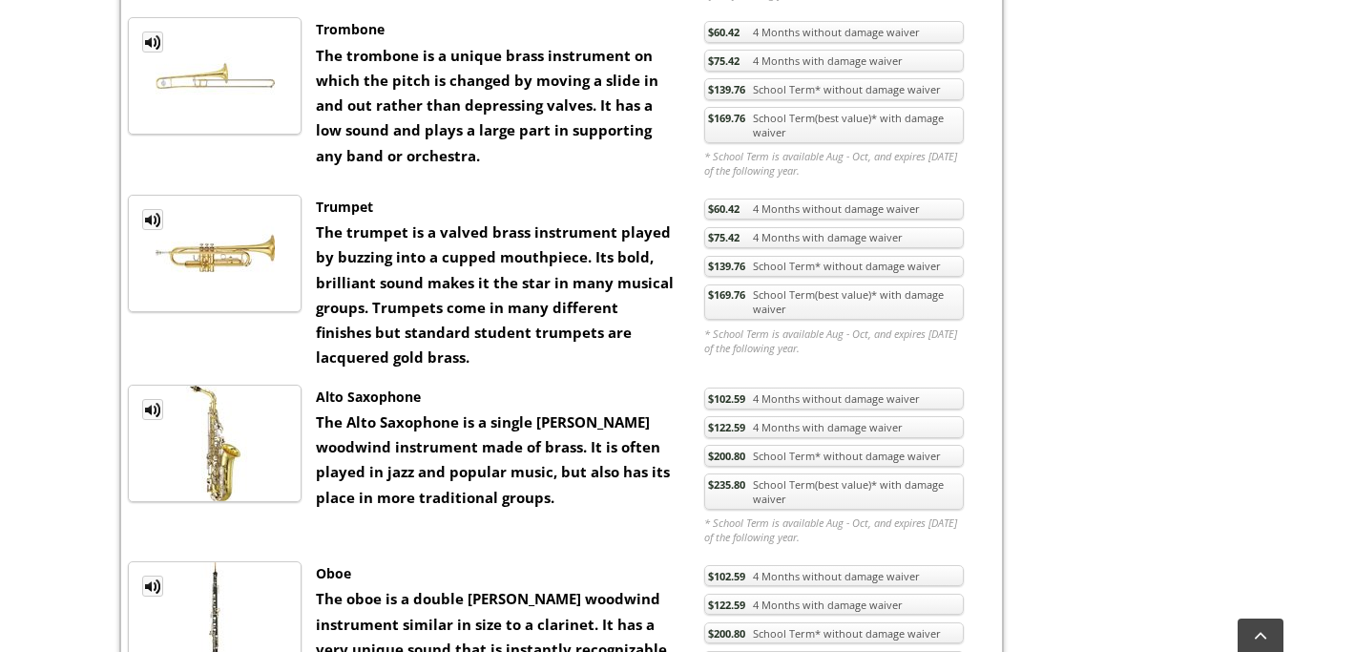
click at [836, 123] on link "$169.76 School Term(best value)* with damage waiver" at bounding box center [834, 125] width 260 height 36
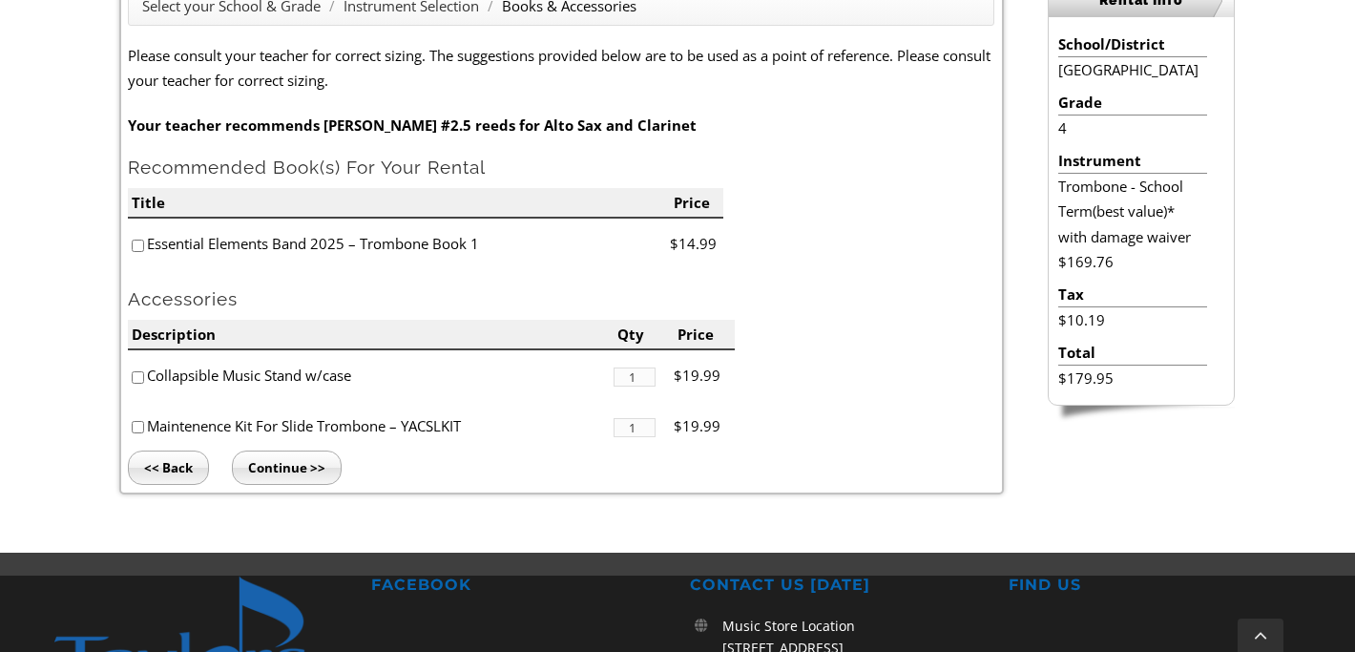
scroll to position [654, 0]
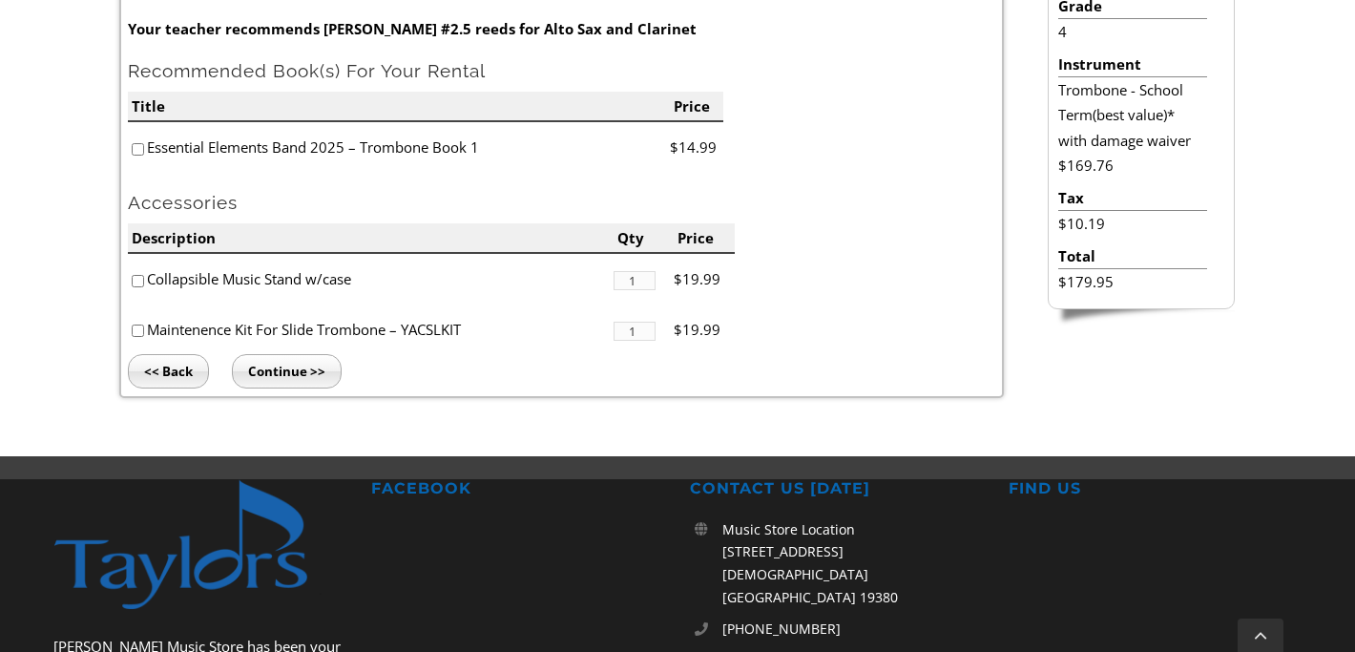
click at [139, 153] on input"] "checkbox" at bounding box center [138, 149] width 12 height 12
checkbox input"] "true"
click at [140, 280] on input"] "checkbox" at bounding box center [138, 281] width 12 height 12
checkbox input"] "true"
click at [135, 324] on input"] "checkbox" at bounding box center [138, 330] width 12 height 12
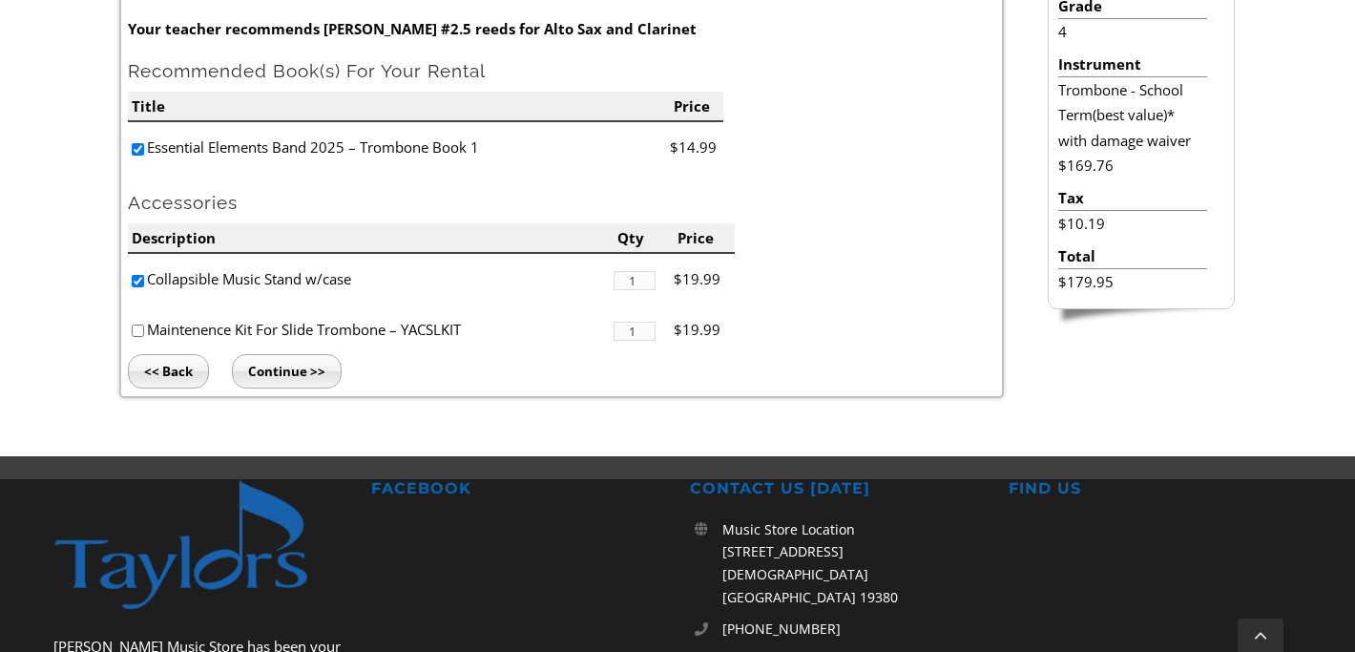
checkbox input"] "true"
click at [307, 364] on input "Continue >>" at bounding box center [287, 371] width 110 height 34
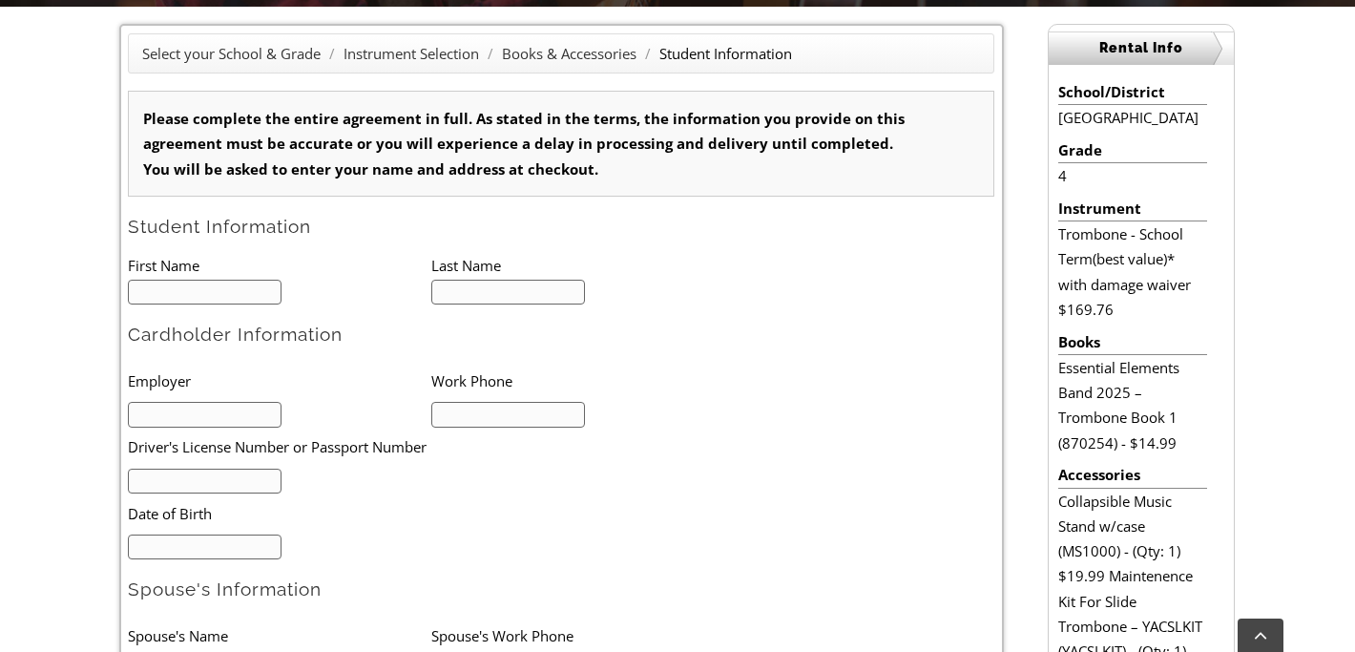
scroll to position [537, 0]
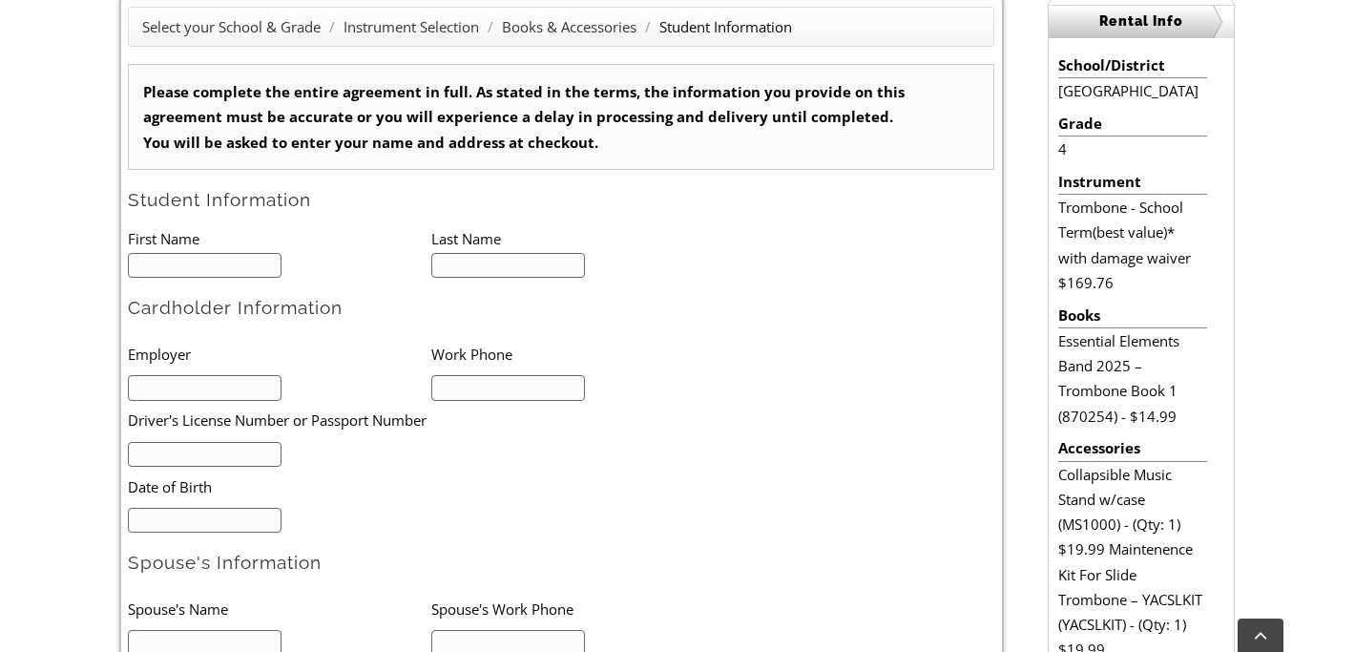
type input "1"
click at [253, 257] on input "text" at bounding box center [205, 266] width 154 height 26
type input "Amy"
type input "Ficarra"
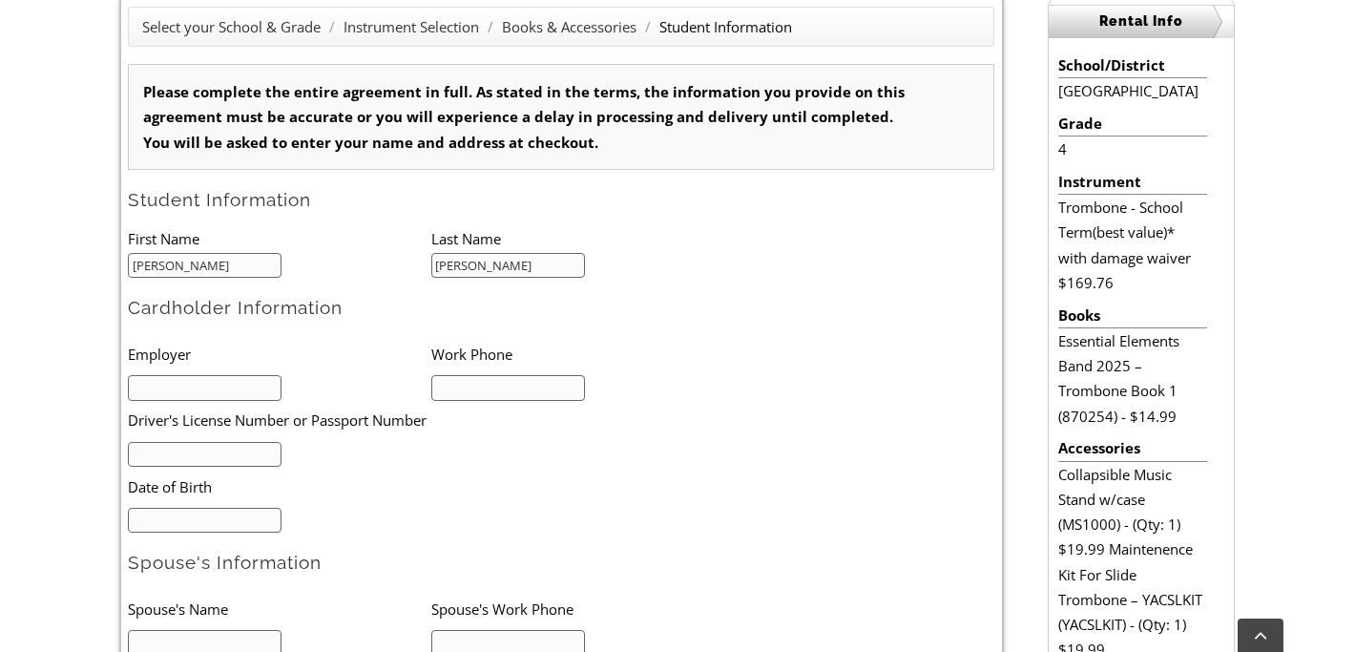
type input "6103480839"
type input "Amy Ficarra"
type input "A"
type input "Kevin"
click at [179, 385] on input "text" at bounding box center [205, 388] width 154 height 26
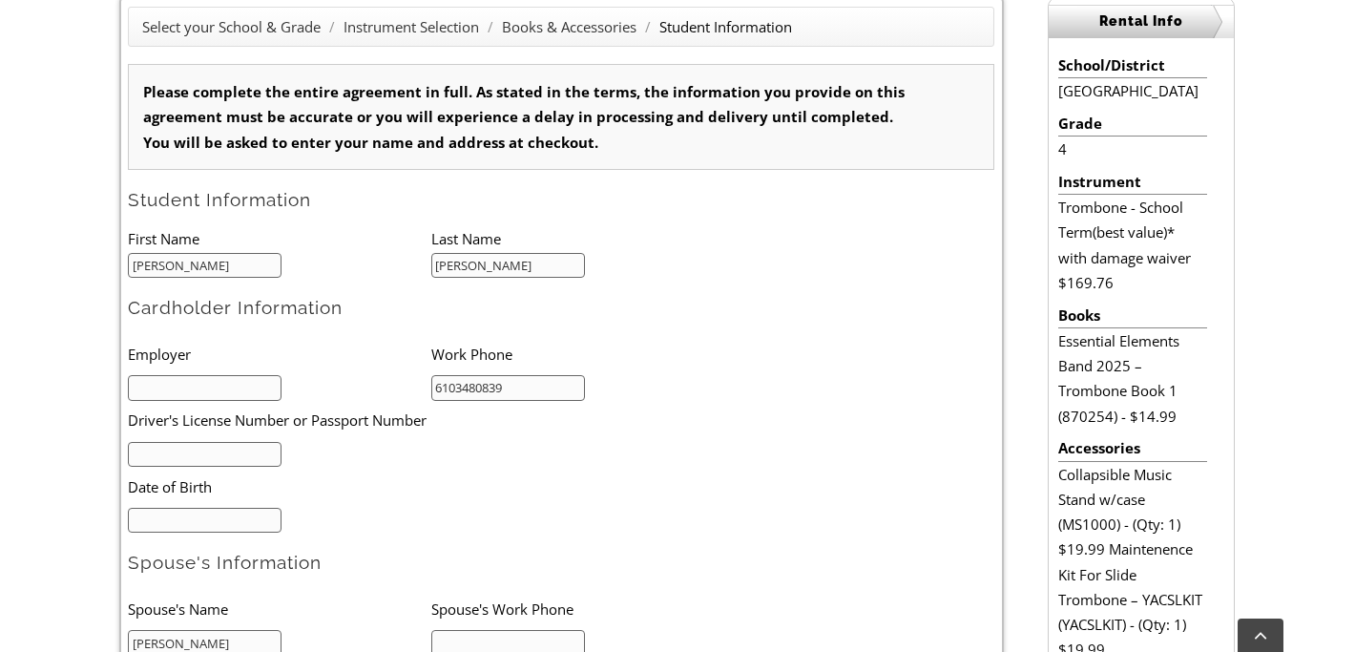
type input "Ridley School District"
click at [218, 455] on input "text" at bounding box center [205, 455] width 154 height 26
type input "24223611"
click at [231, 523] on input "mm/dd/yyyy" at bounding box center [205, 521] width 154 height 26
type input "03/30/1977"
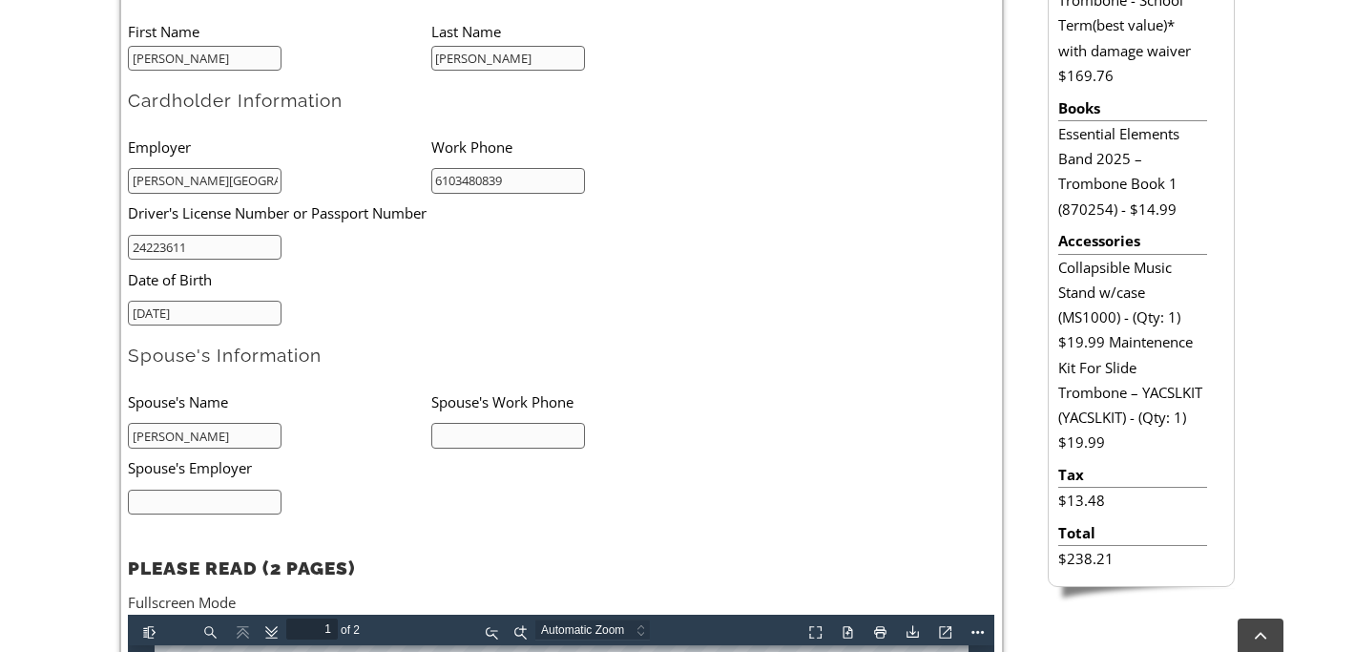
scroll to position [745, 0]
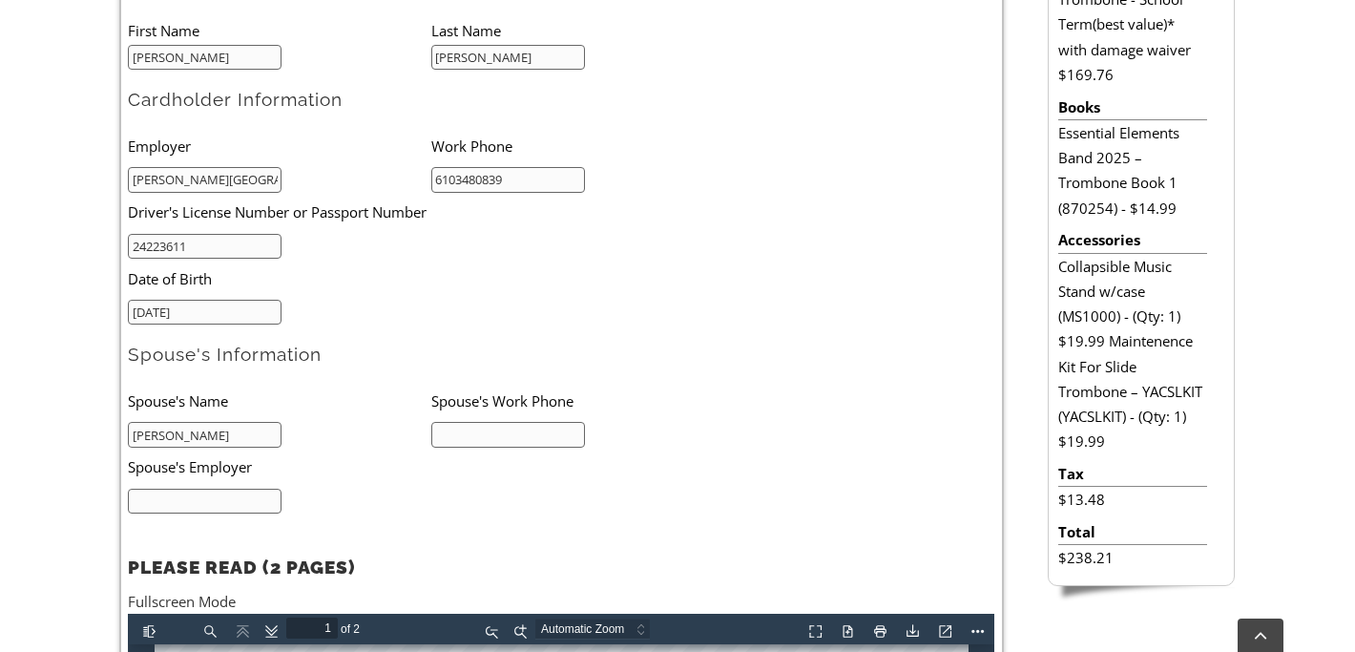
click at [220, 433] on input "Amy Ficarra" at bounding box center [205, 435] width 154 height 26
type input "Justin Ficarra"
click at [486, 432] on input "text" at bounding box center [508, 435] width 154 height 26
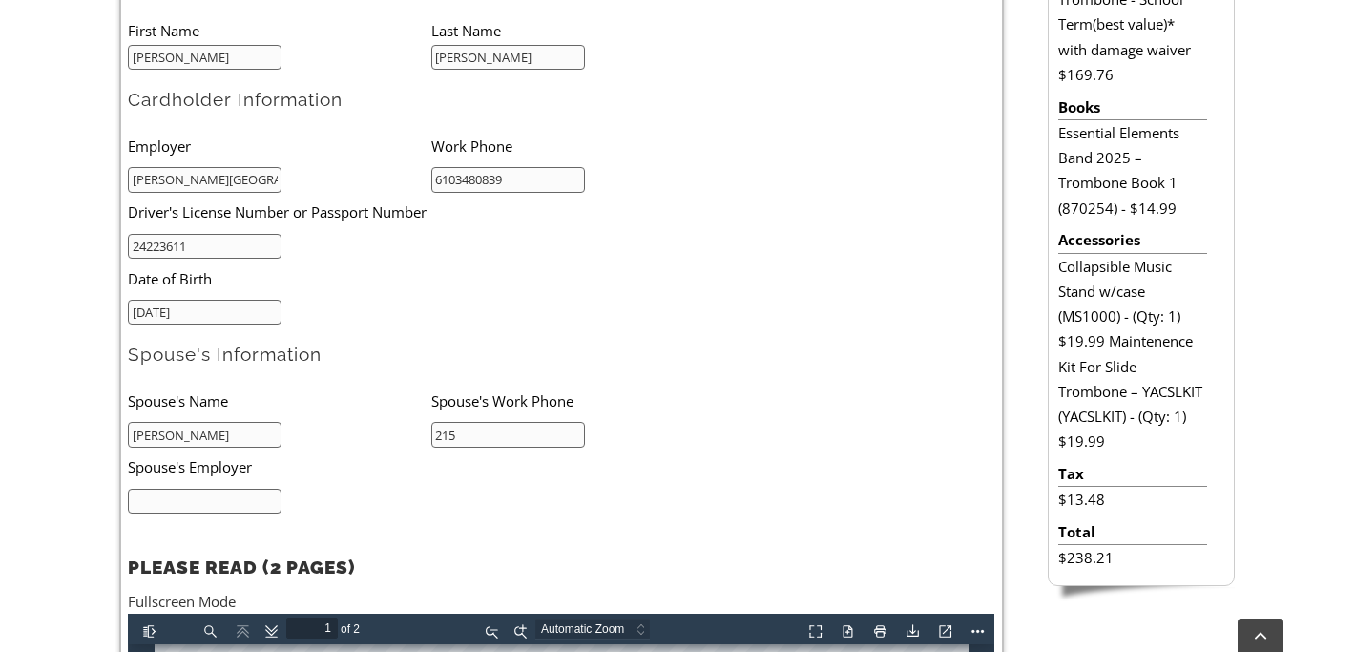
type input "215-805-6180"
click at [267, 503] on input "text" at bounding box center [205, 501] width 154 height 26
type input "Applied Bank"
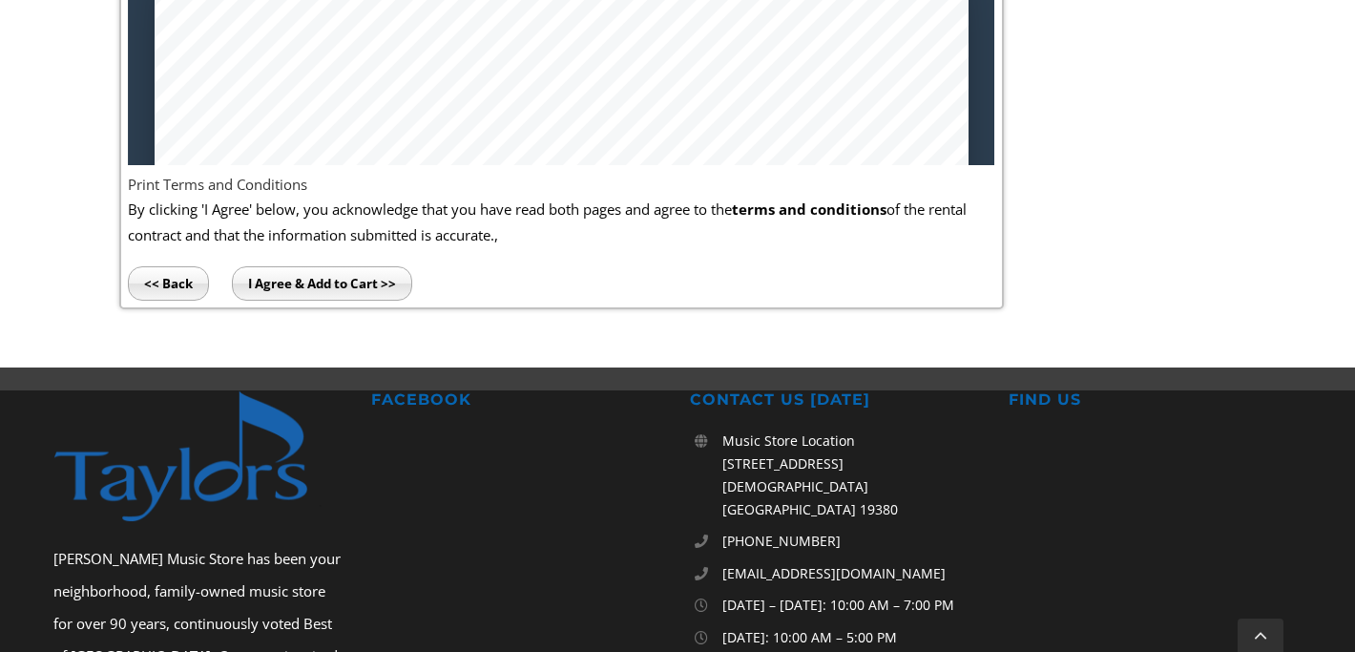
scroll to position [1425, 0]
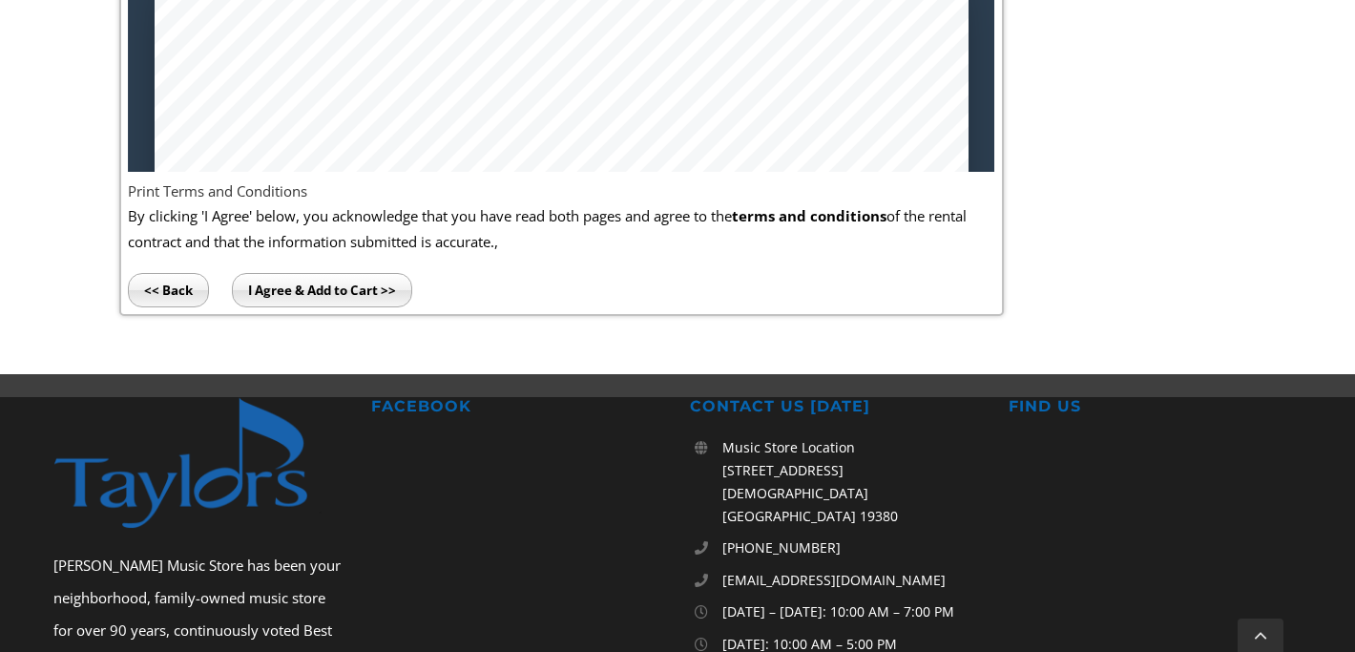
click at [316, 288] on input "I Agree & Add to Cart >>" at bounding box center [322, 290] width 180 height 34
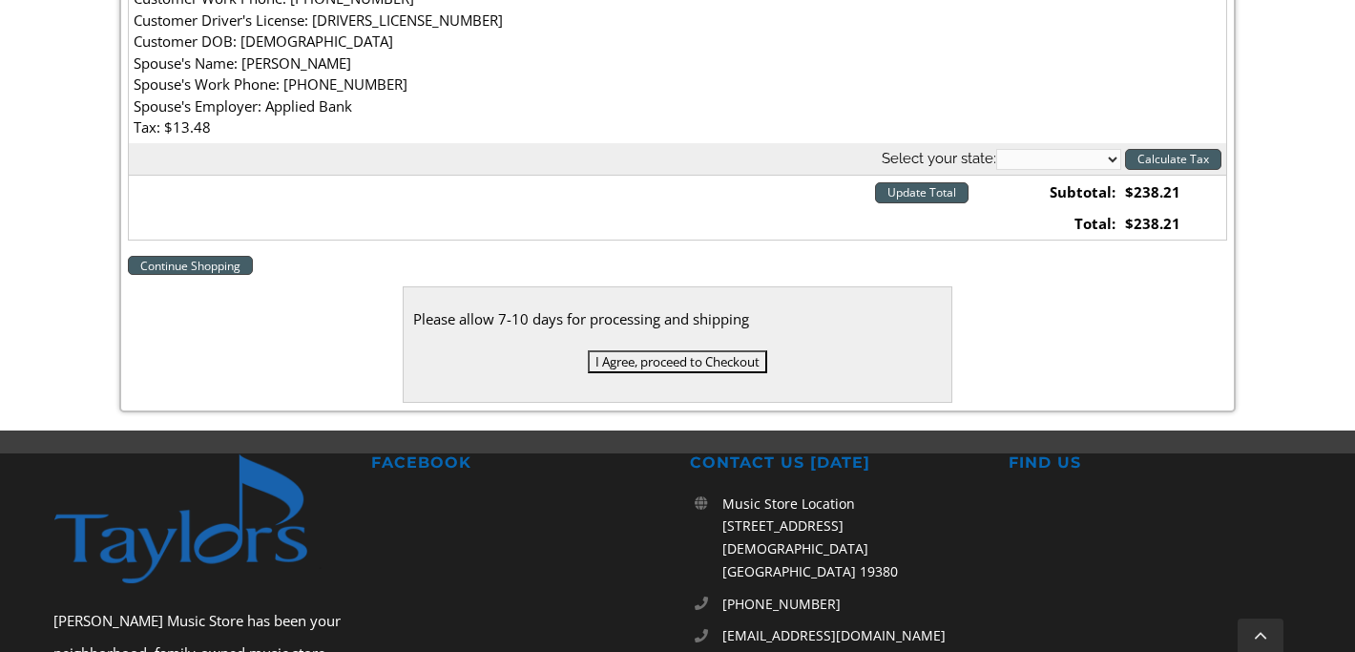
scroll to position [864, 0]
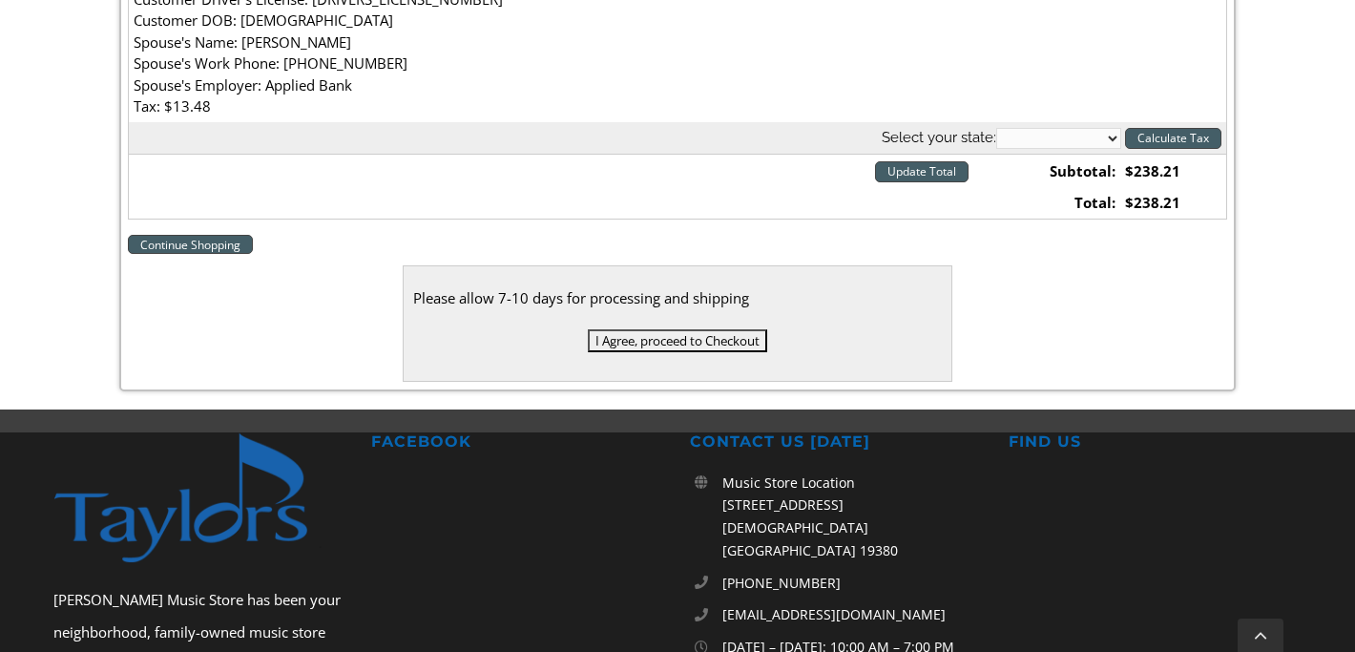
click at [1110, 138] on select "[US_STATE] [US_STATE] [US_STATE] [US_STATE] [US_STATE] [US_STATE] [US_STATE] [U…" at bounding box center [1058, 138] width 125 height 21
select select "PA"
click at [924, 171] on input "Update Total" at bounding box center [921, 171] width 93 height 21
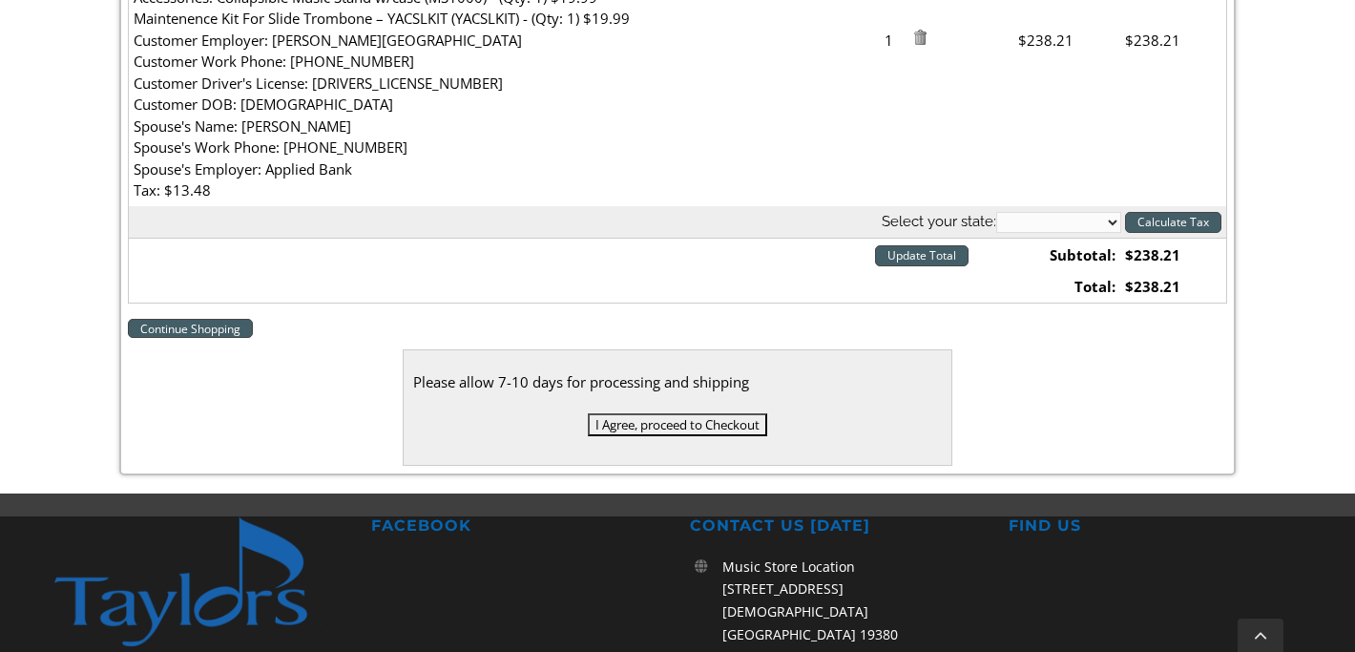
scroll to position [781, 0]
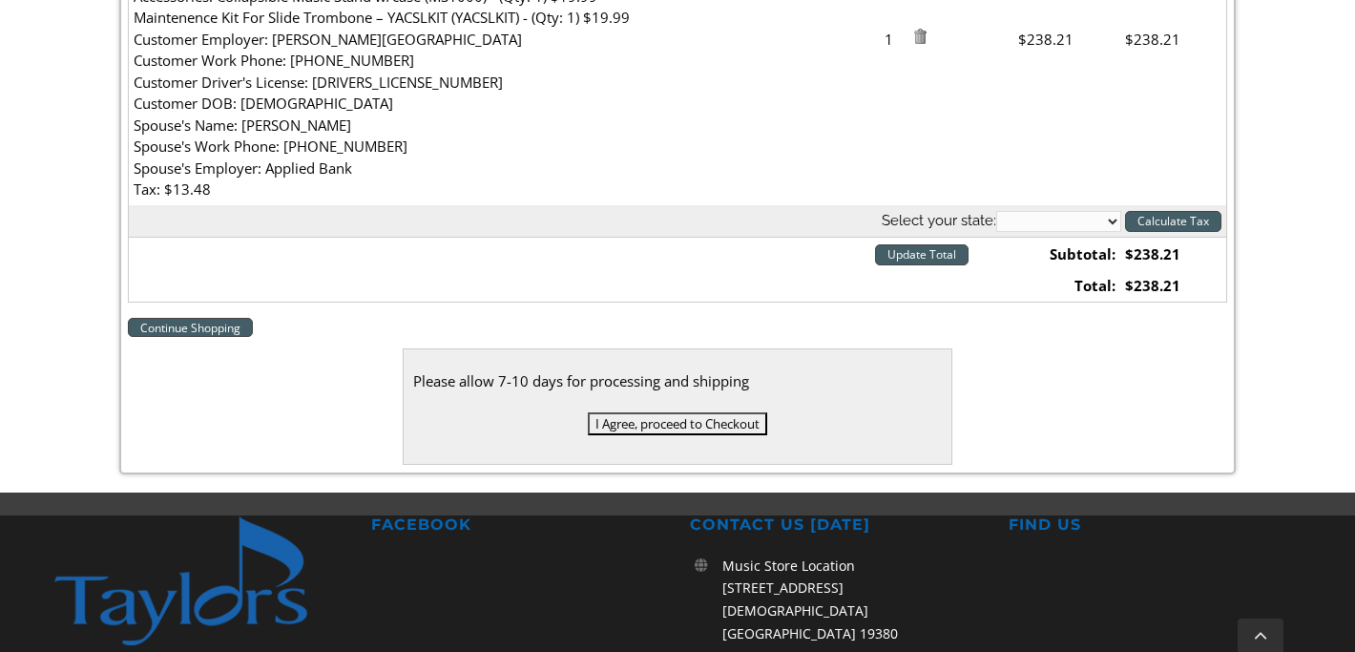
click at [724, 423] on input "I Agree, proceed to Checkout" at bounding box center [677, 423] width 179 height 23
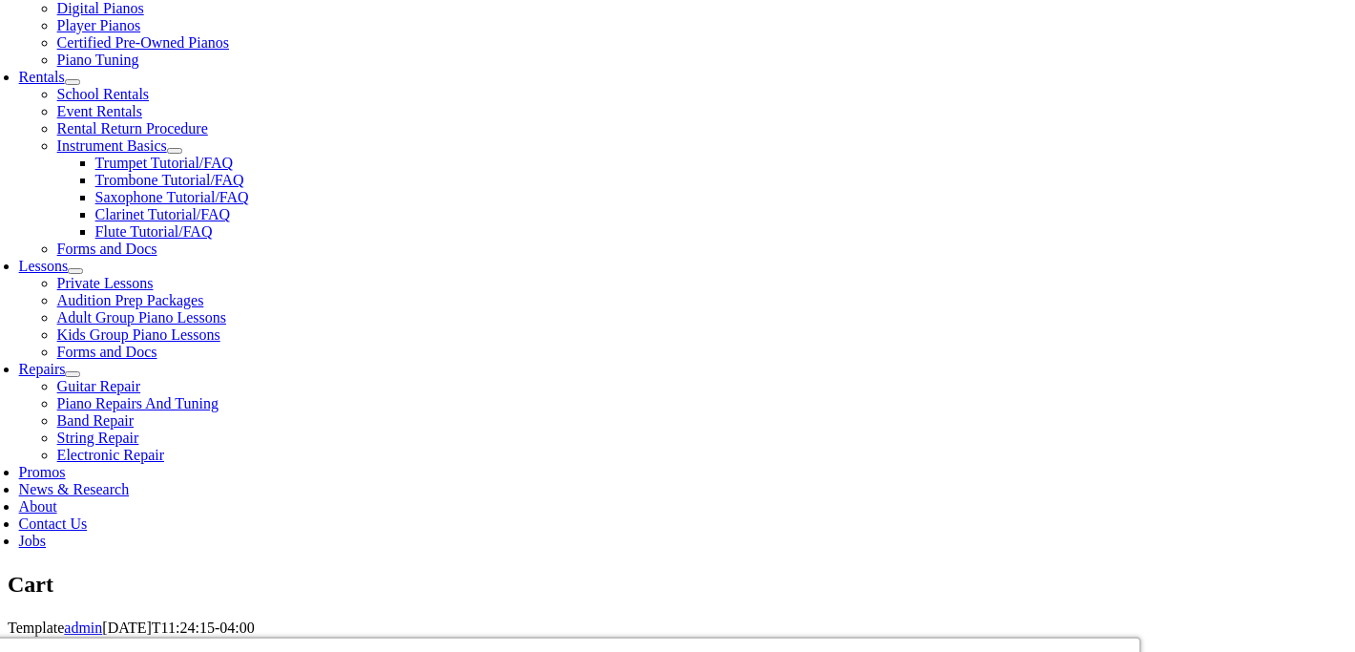
scroll to position [641, 0]
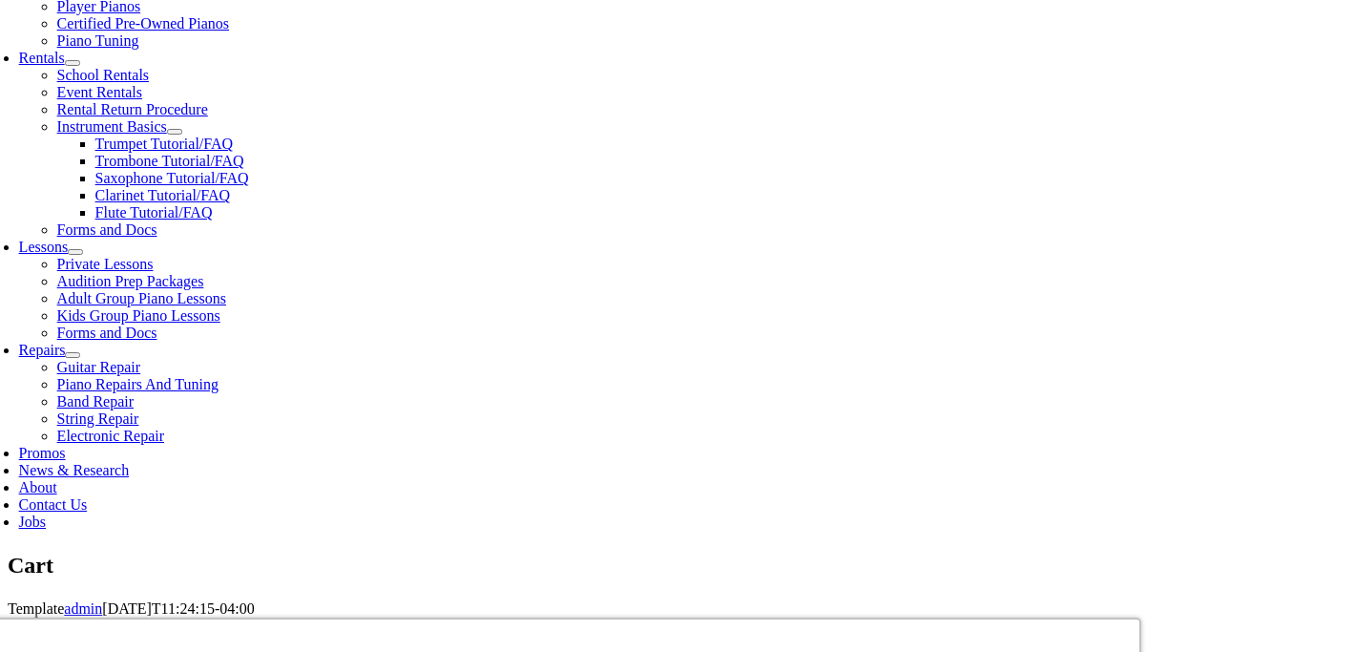
select select "PA"
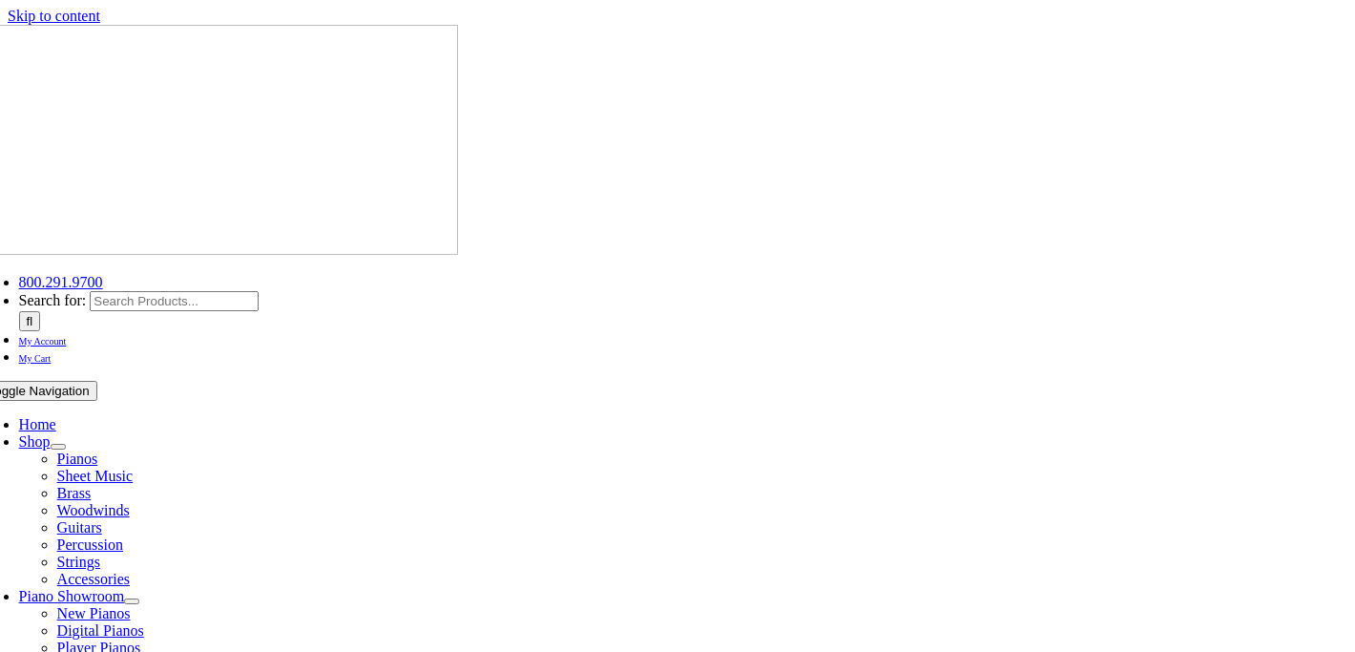
select select "PA"
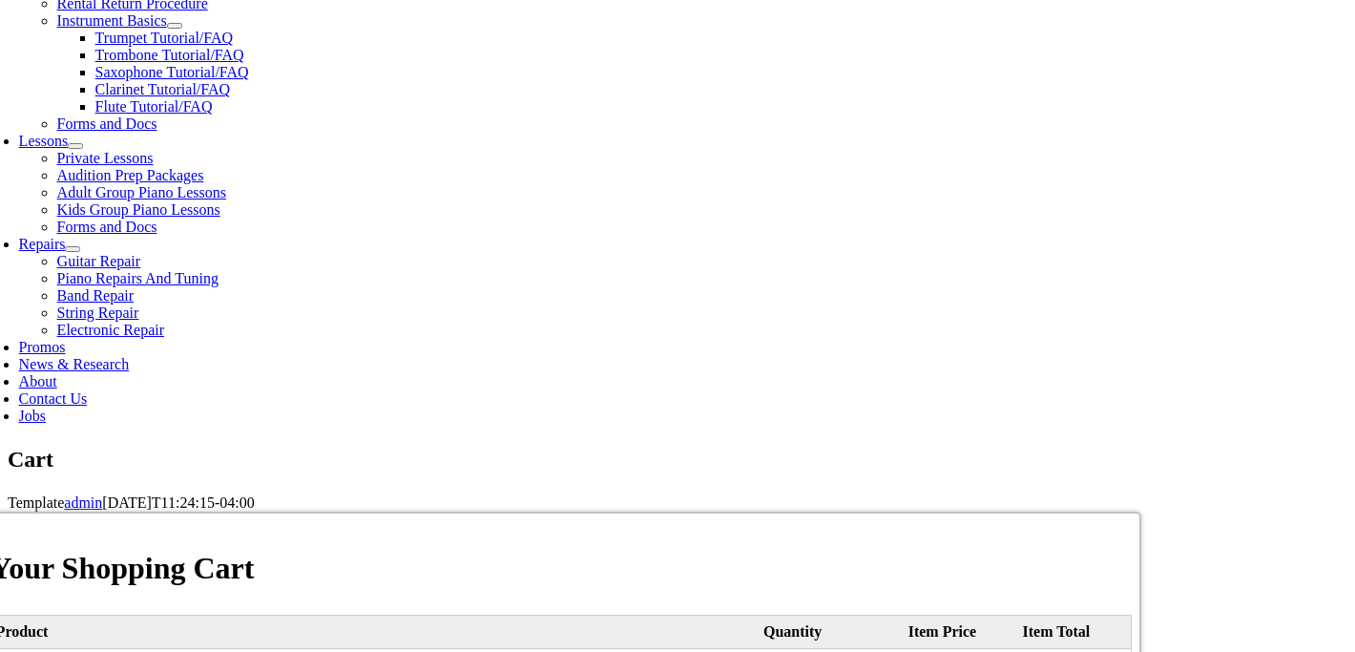
scroll to position [798, 0]
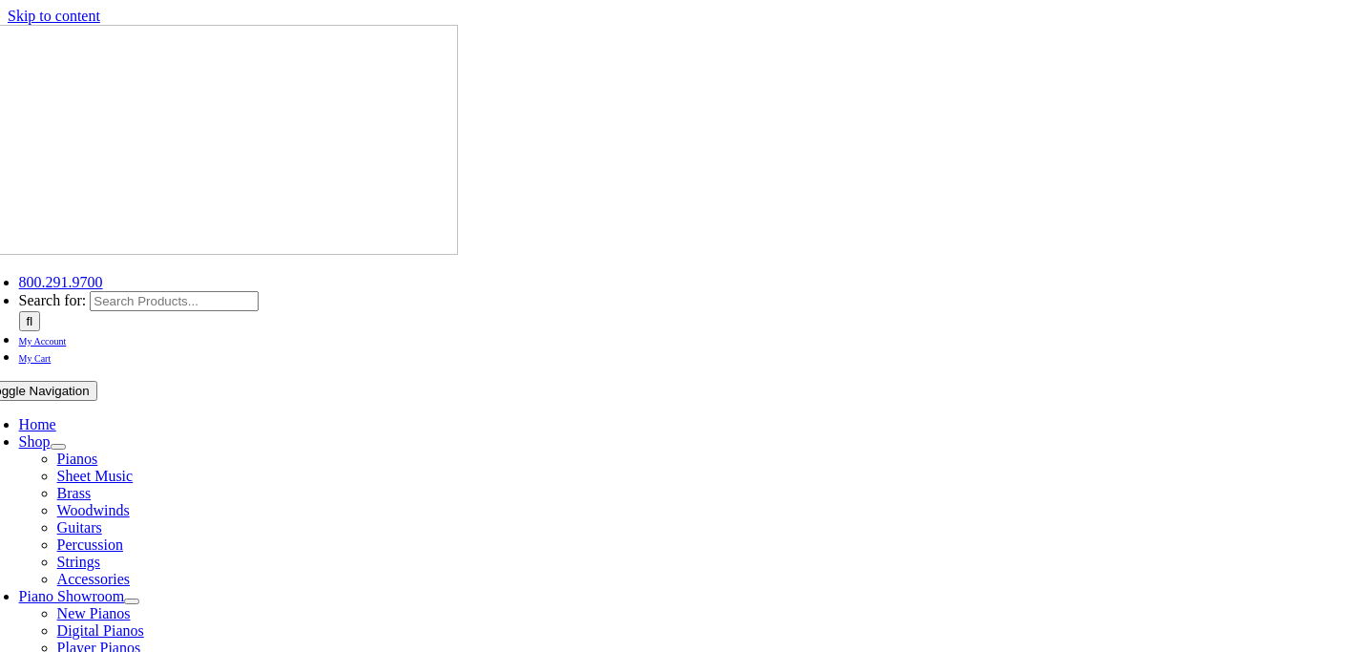
select select
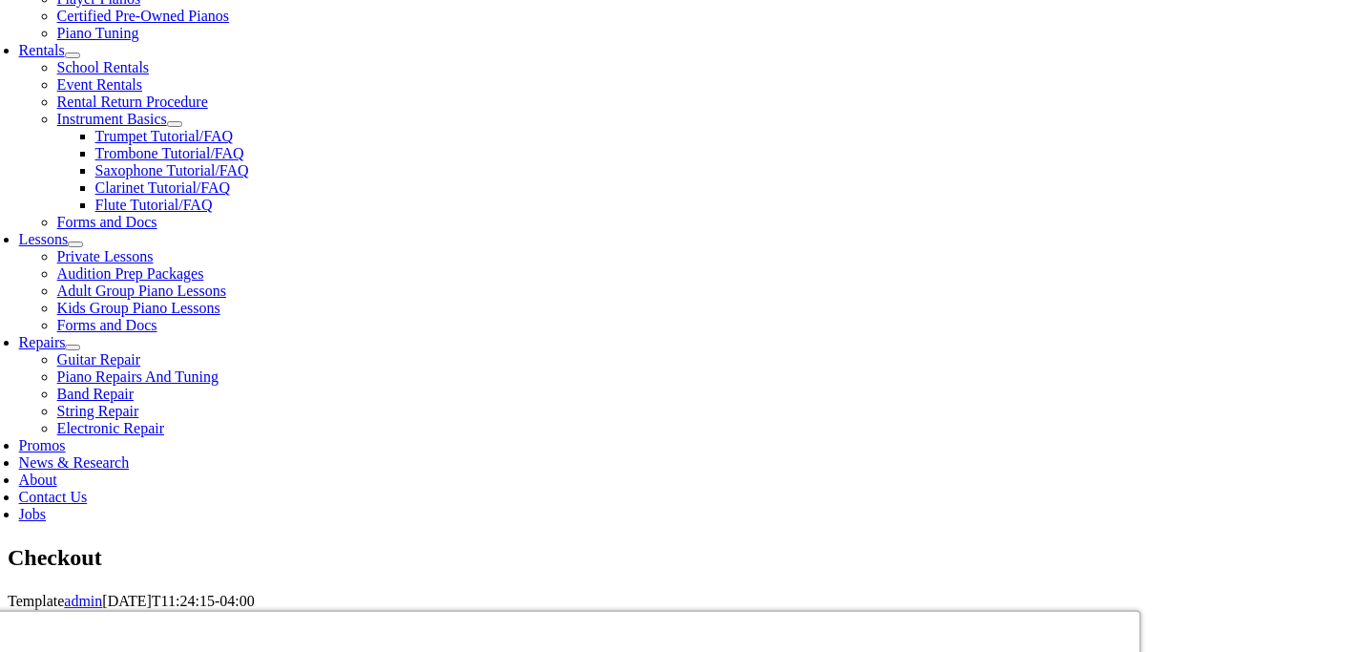
scroll to position [795, 0]
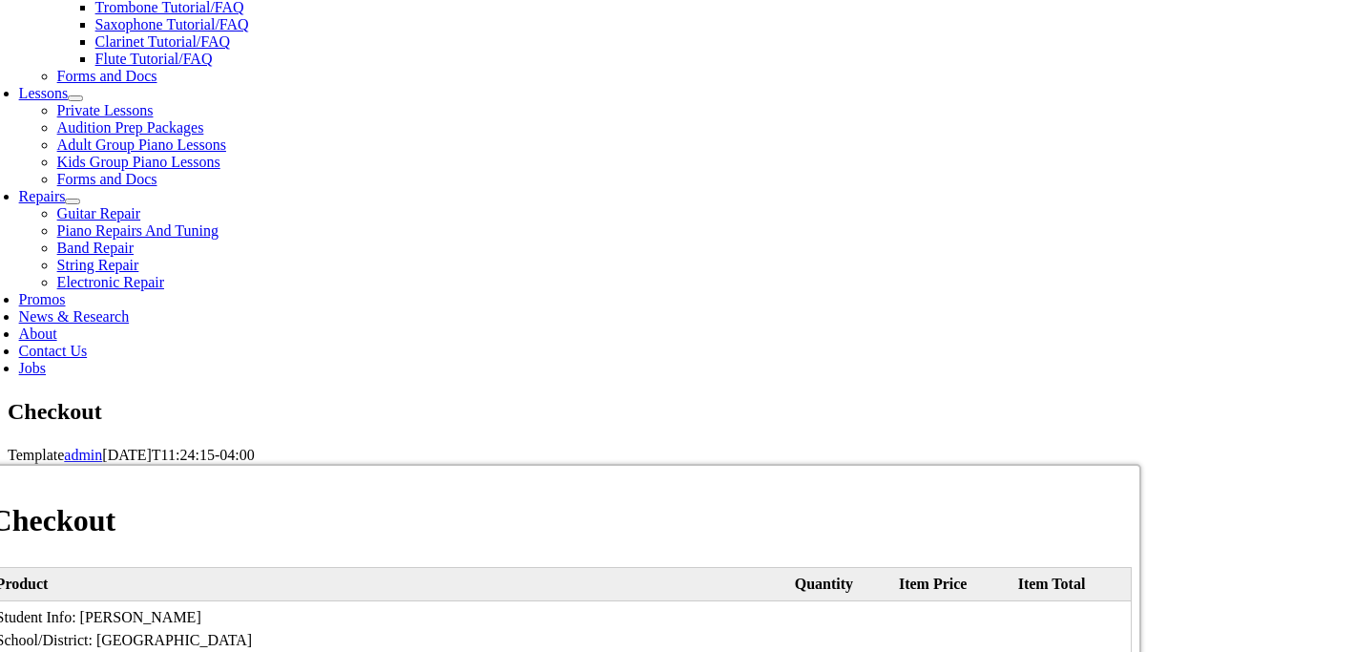
type input "[PERSON_NAME]"
type input "[STREET_ADDRESS][PERSON_NAME]"
type input "[GEOGRAPHIC_DATA][PERSON_NAME]"
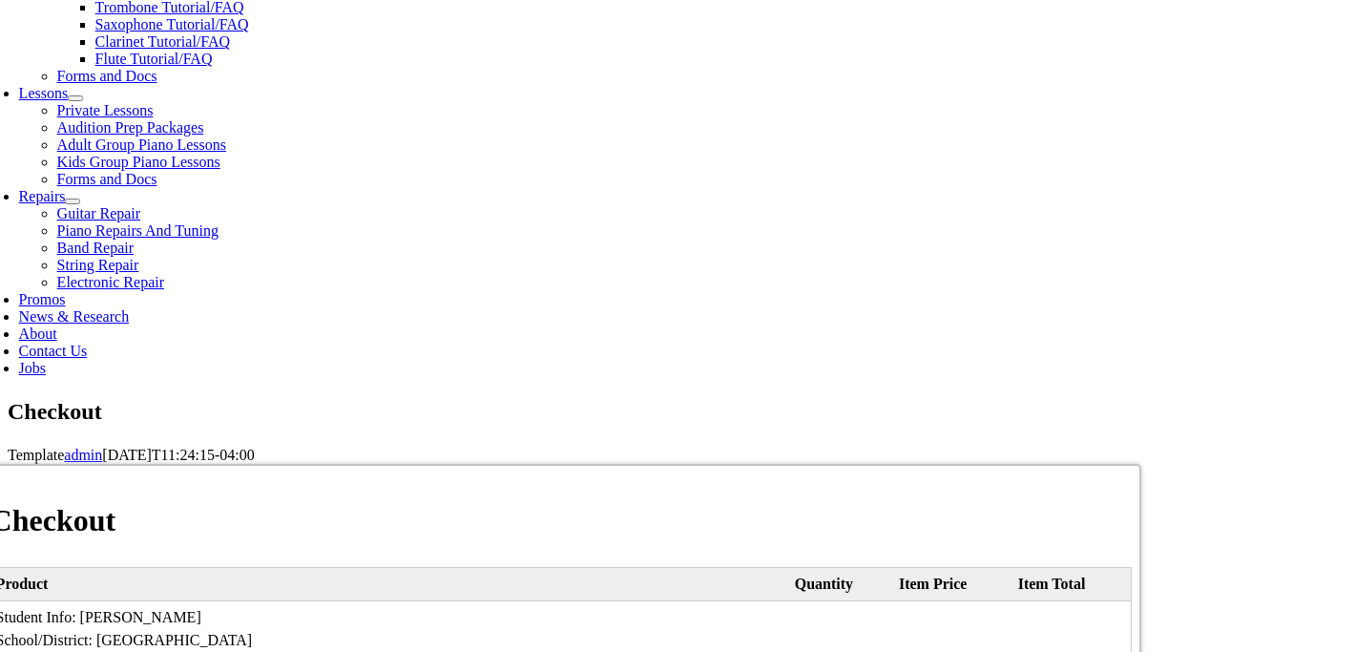
select select "PA"
type input "19382"
type input "6103480839"
type input "[EMAIL_ADDRESS][DOMAIN_NAME]"
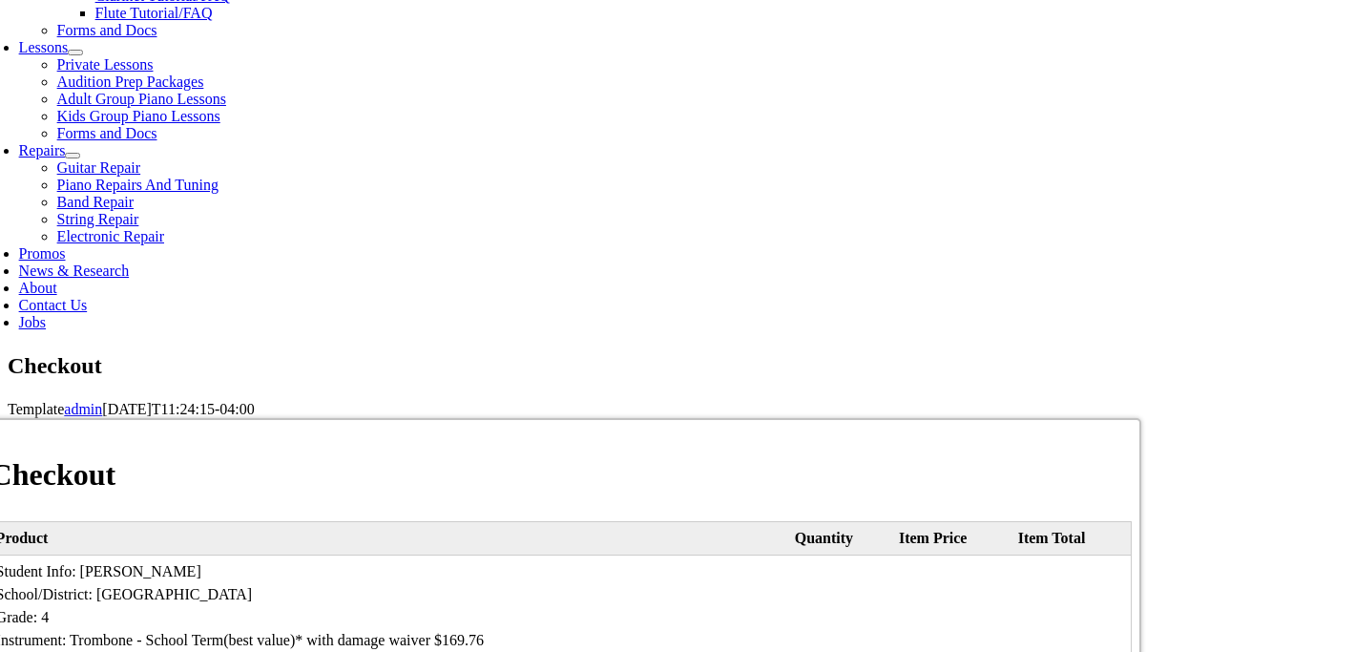
select select "mastercard"
type input "[CREDIT_CARD_NUMBER]"
select select "05"
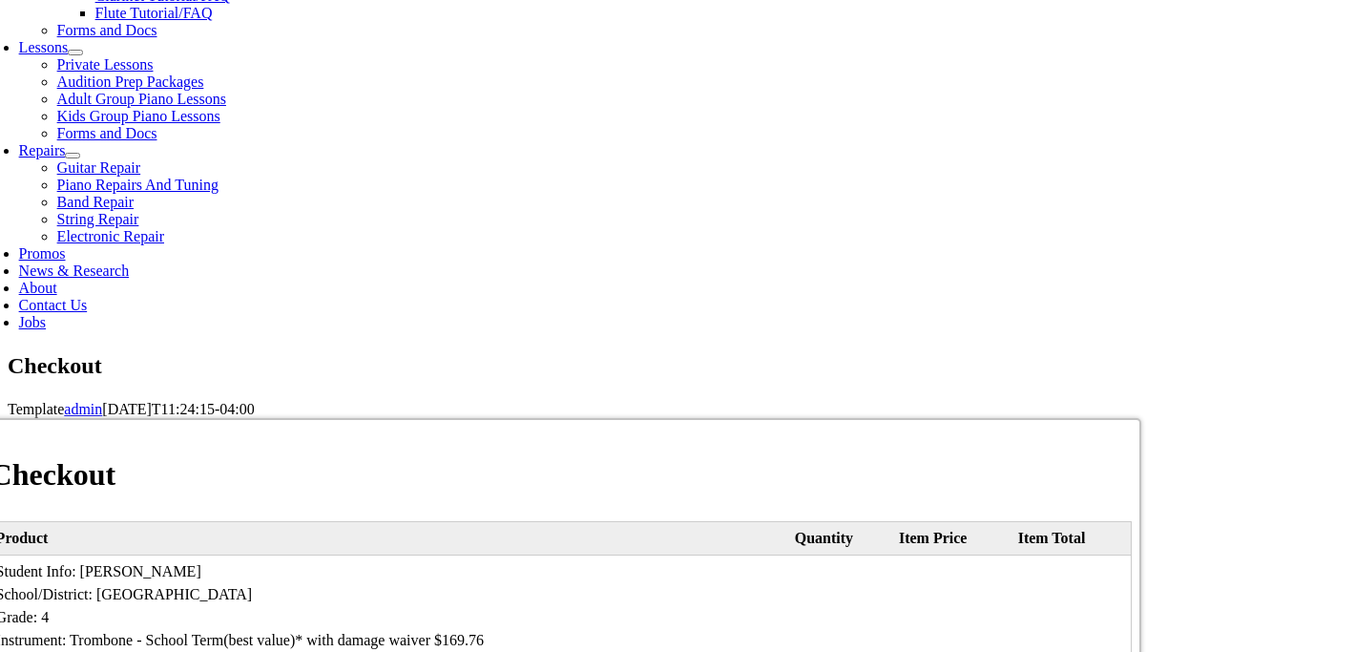
select select "2027"
type input "976"
